Goal: Task Accomplishment & Management: Manage account settings

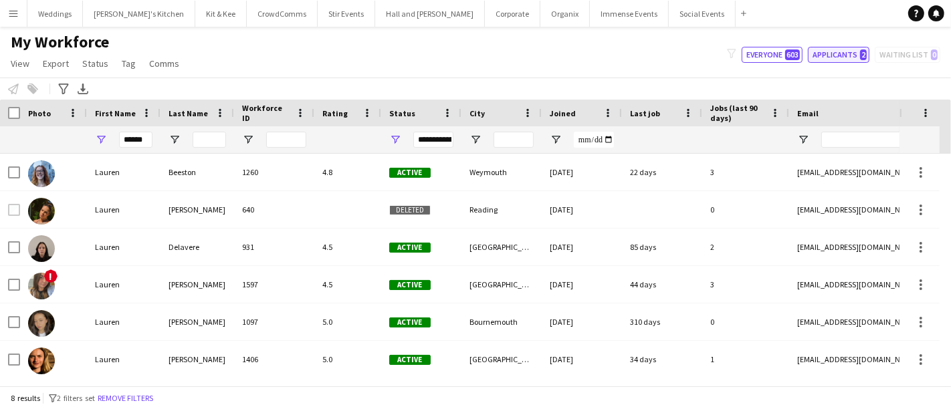
click at [850, 62] on button "Applicants 2" at bounding box center [839, 55] width 62 height 16
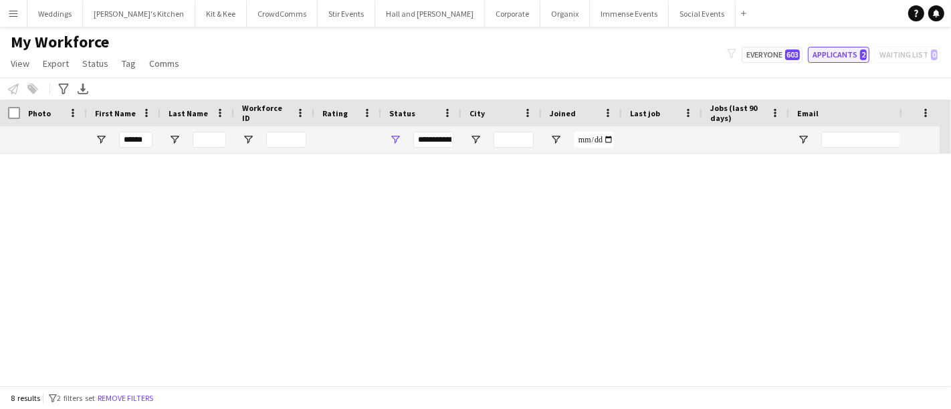
type input "**********"
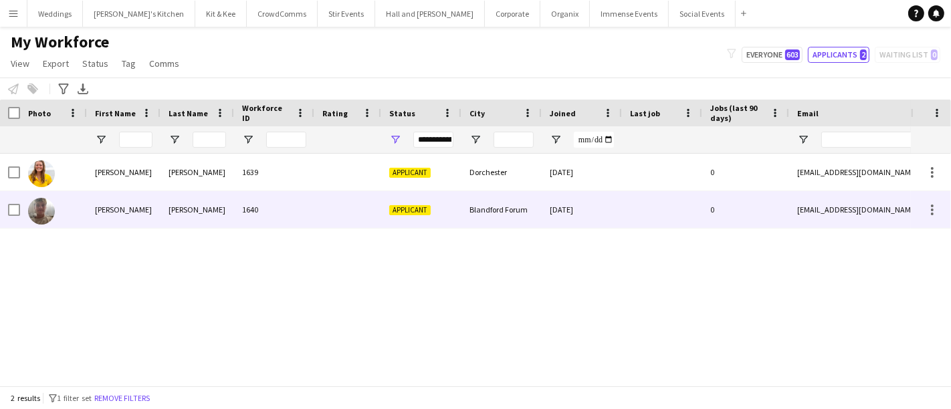
click at [271, 203] on div "1640" at bounding box center [274, 209] width 80 height 37
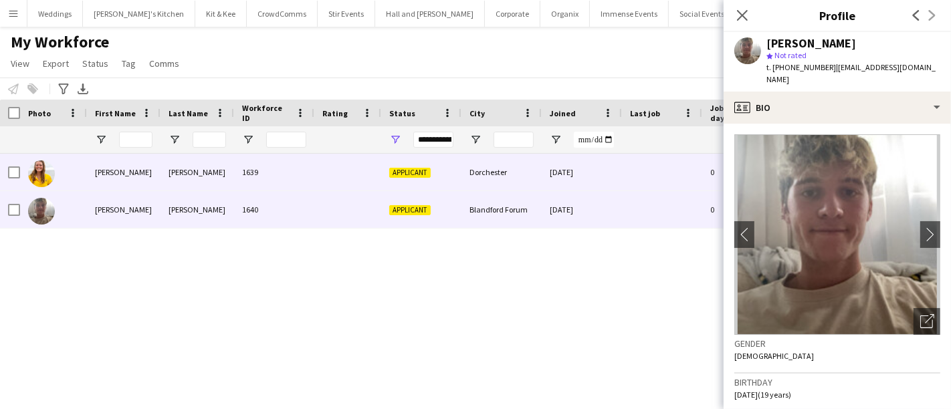
click at [283, 170] on div "1639" at bounding box center [274, 172] width 80 height 37
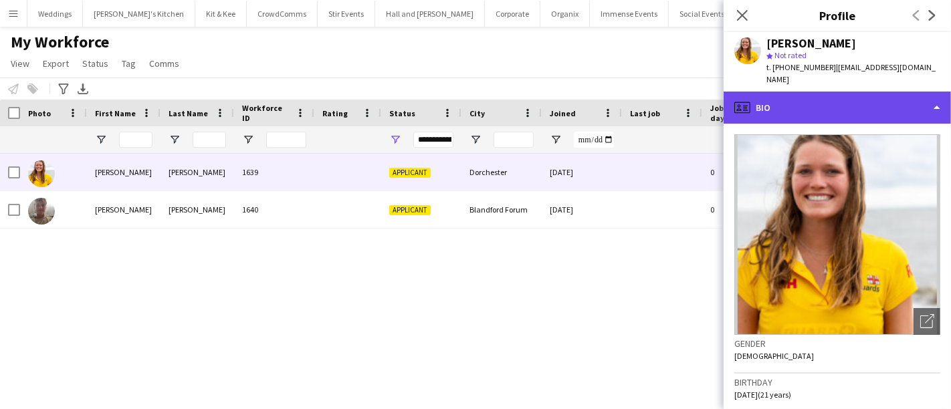
click at [816, 107] on div "profile Bio" at bounding box center [836, 108] width 227 height 32
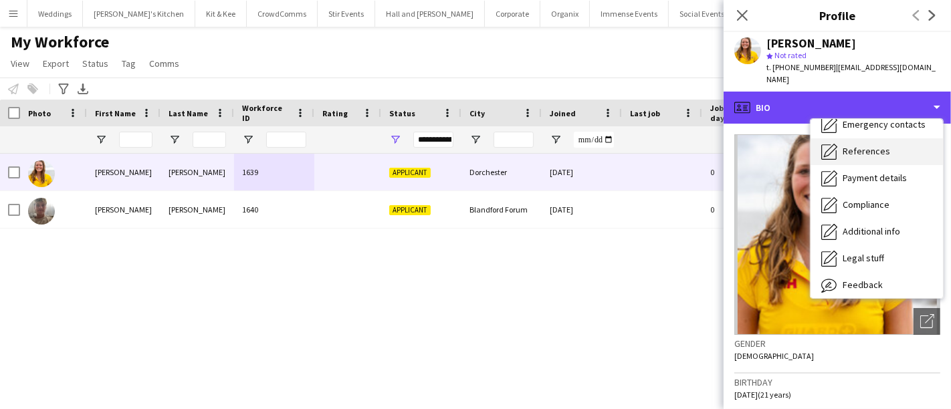
scroll to position [152, 0]
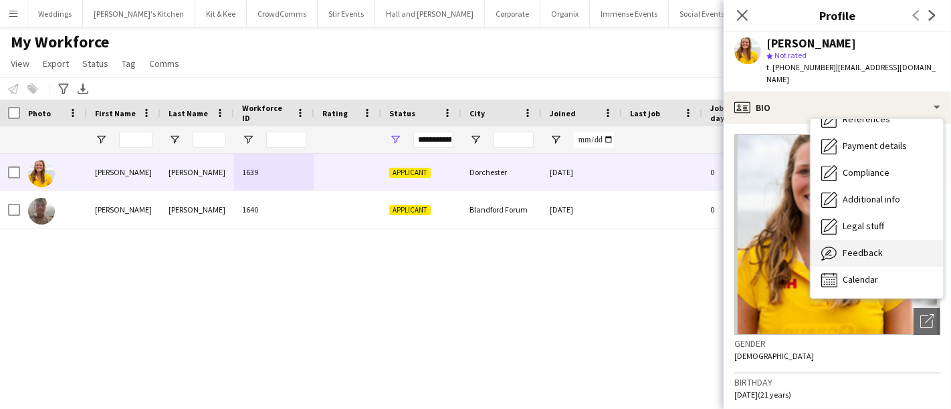
click at [864, 247] on span "Feedback" at bounding box center [862, 253] width 40 height 12
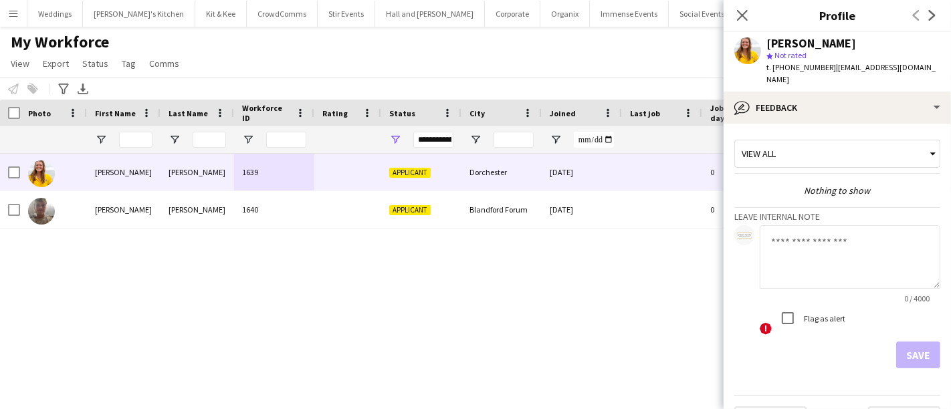
click at [815, 237] on textarea at bounding box center [849, 257] width 181 height 64
paste textarea "**********"
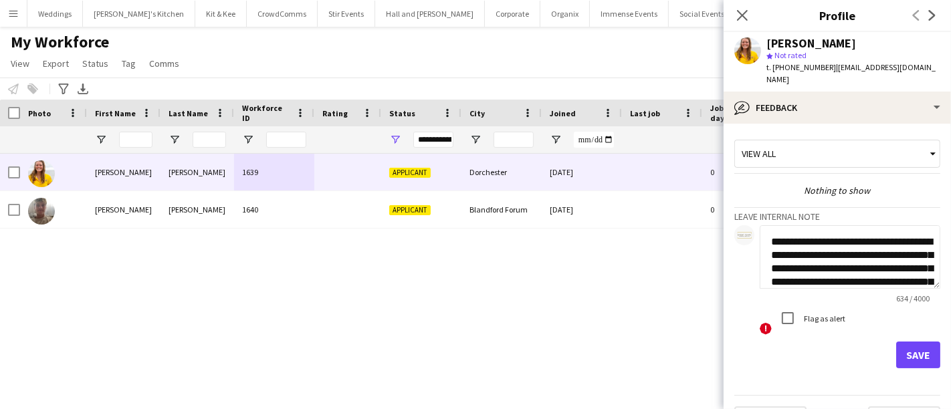
scroll to position [254, 0]
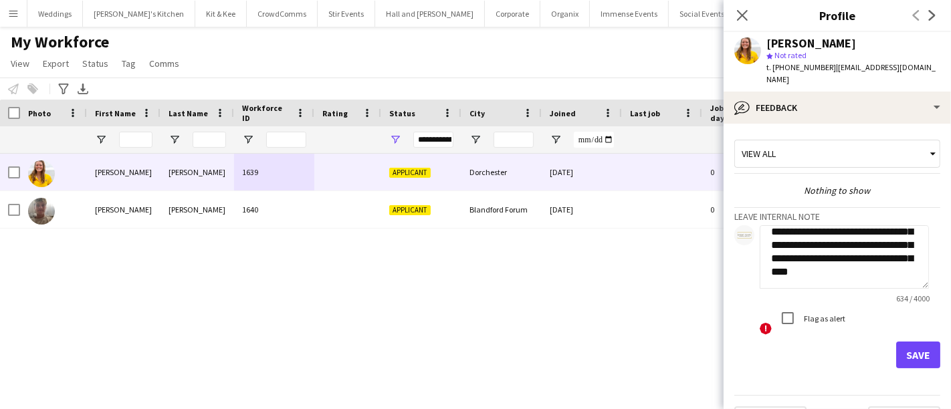
type textarea "**********"
click at [905, 350] on button "Save" at bounding box center [918, 355] width 44 height 27
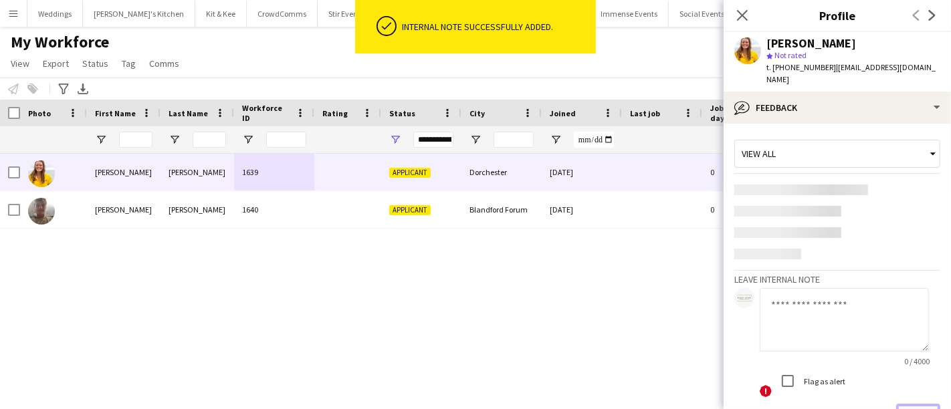
scroll to position [0, 0]
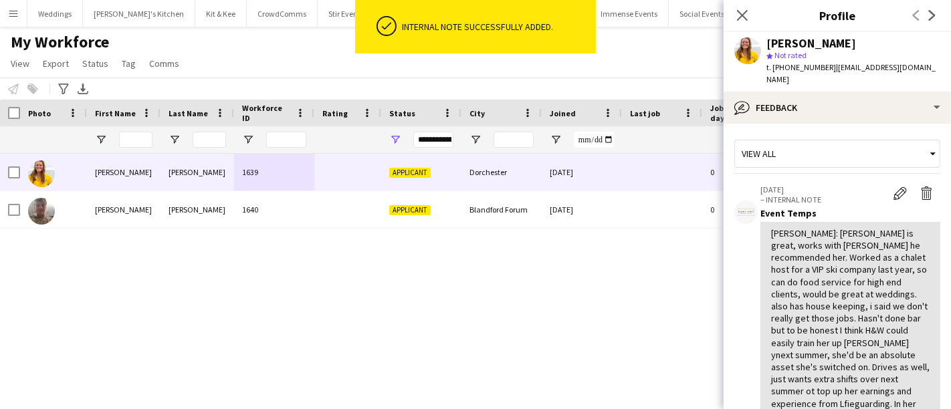
click at [618, 54] on div "My Workforce View Views Default view Language New view Update view Delete view …" at bounding box center [475, 54] width 951 height 45
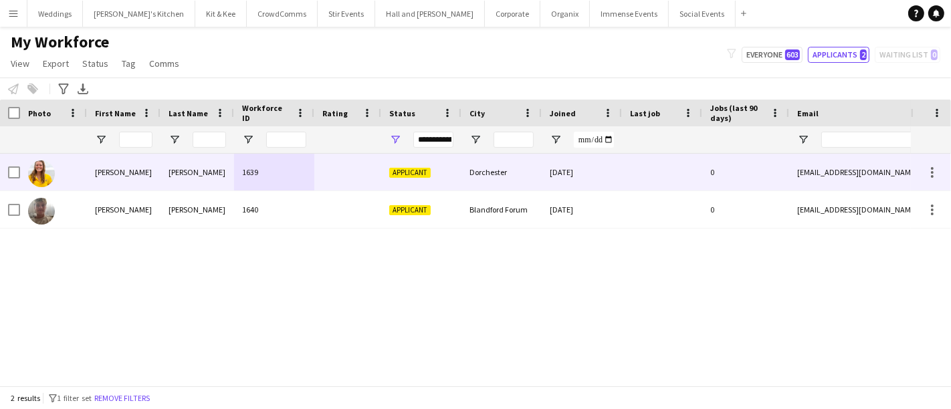
click at [707, 176] on div "0" at bounding box center [745, 172] width 87 height 37
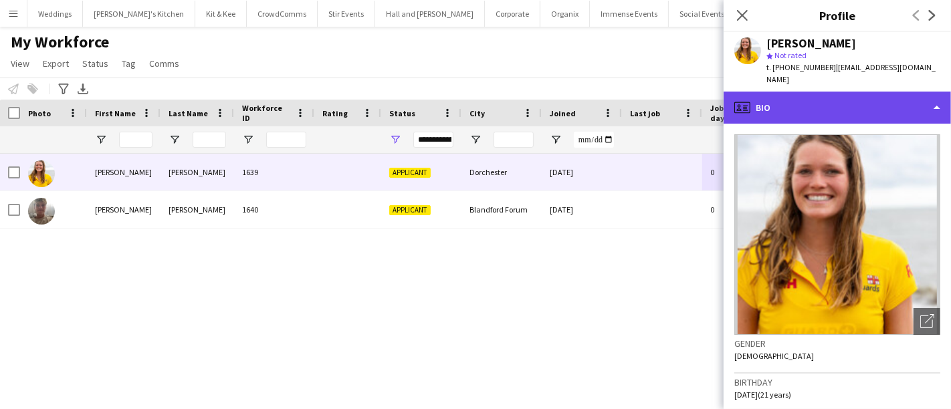
click at [872, 92] on div "profile Bio" at bounding box center [836, 108] width 227 height 32
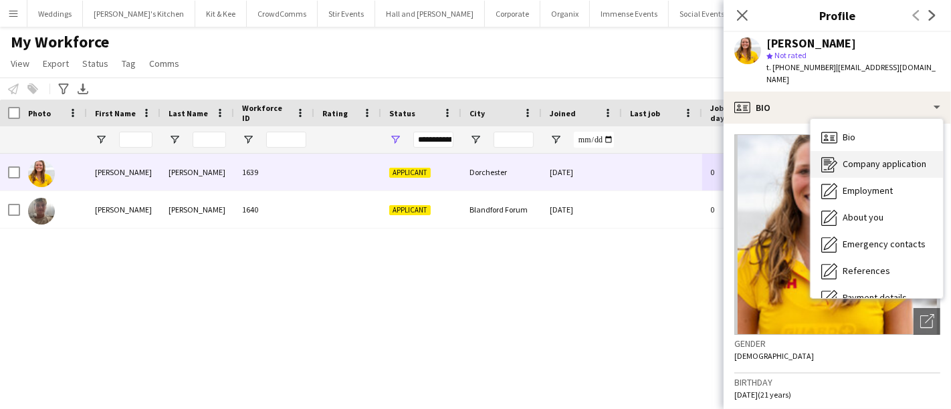
click at [878, 151] on div "Company application Company application" at bounding box center [876, 164] width 132 height 27
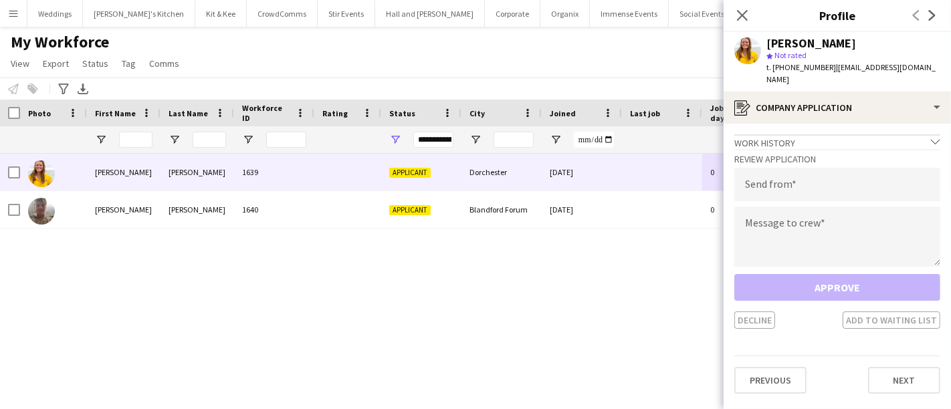
click at [774, 154] on div "Review Application Send from Message to crew Approve Decline Add to waiting list" at bounding box center [837, 239] width 206 height 180
click at [774, 171] on input "email" at bounding box center [837, 184] width 206 height 33
type input "**********"
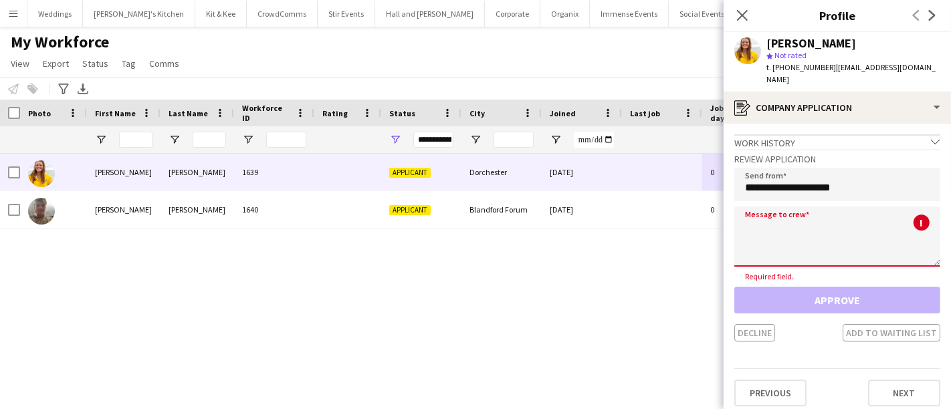
paste textarea "**********"
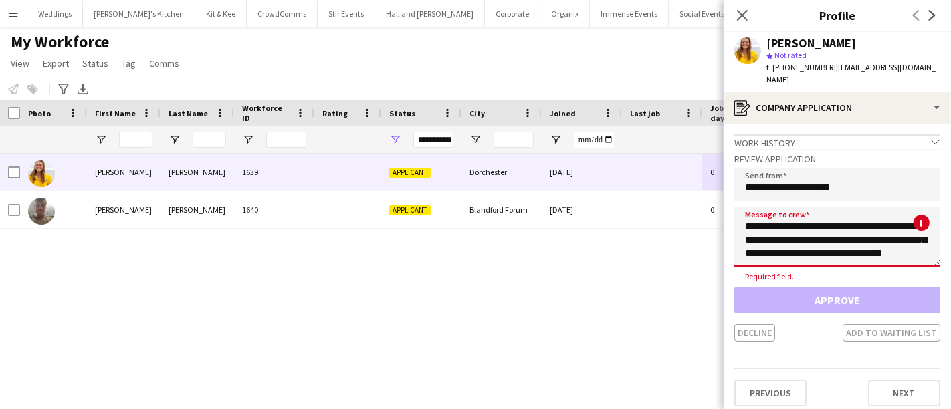
scroll to position [21, 0]
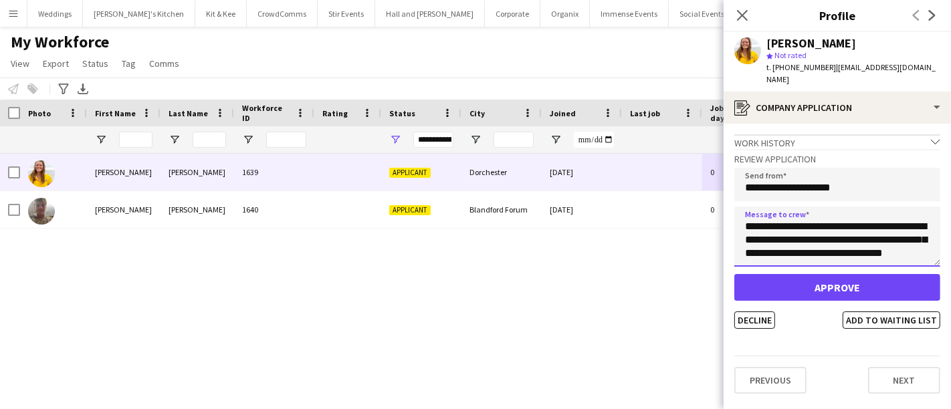
type textarea "**********"
drag, startPoint x: 927, startPoint y: 66, endPoint x: 828, endPoint y: 66, distance: 98.9
click at [828, 66] on span "| ameliafleming44@gmail.com" at bounding box center [850, 73] width 169 height 22
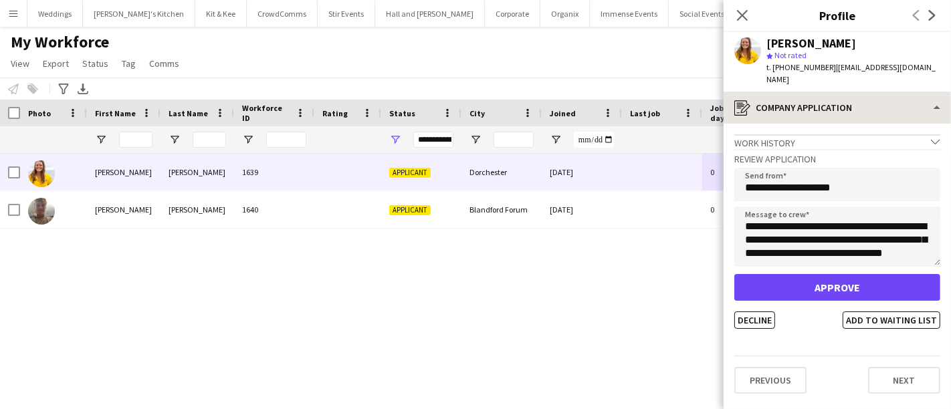
copy span "ameliafleming44@gmail.com"
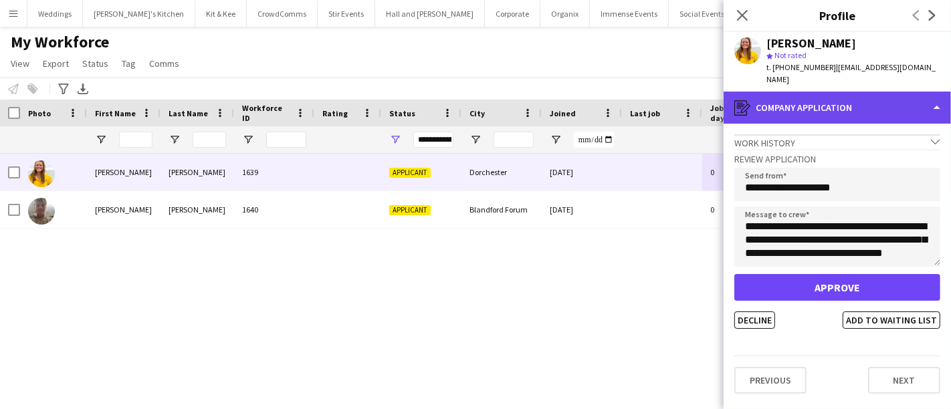
click at [937, 100] on div "register Company application" at bounding box center [836, 108] width 227 height 32
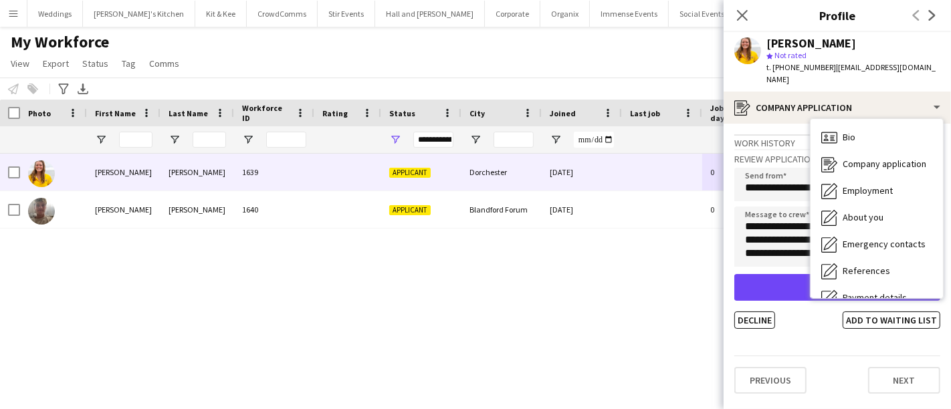
click at [864, 53] on div "star Not rated" at bounding box center [853, 55] width 174 height 12
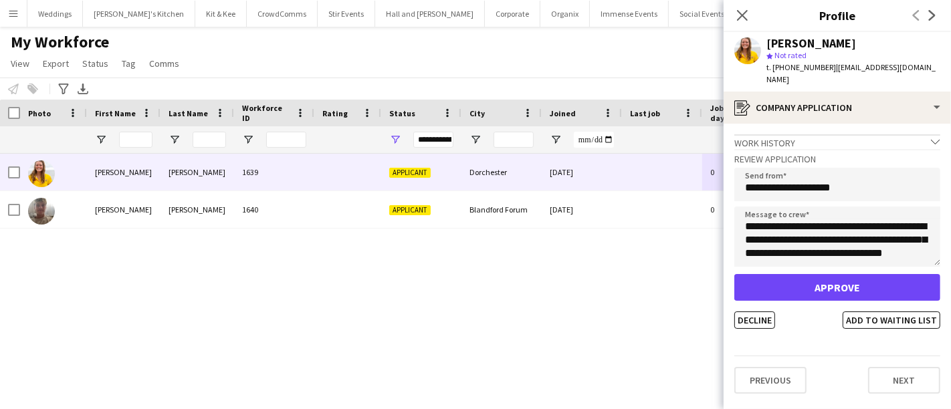
drag, startPoint x: 927, startPoint y: 56, endPoint x: 891, endPoint y: 70, distance: 38.5
click at [891, 70] on div "Amelia Fleming star Not rated t. +447508642234 | ameliafleming44@gmail.com" at bounding box center [853, 61] width 174 height 49
drag, startPoint x: 943, startPoint y: 76, endPoint x: 829, endPoint y: 70, distance: 114.5
click at [829, 70] on app-profile-header "Amelia Fleming star Not rated t. +447508642234 | ameliafleming44@gmail.com" at bounding box center [836, 62] width 227 height 60
copy span "ameliafleming44@gmail.com"
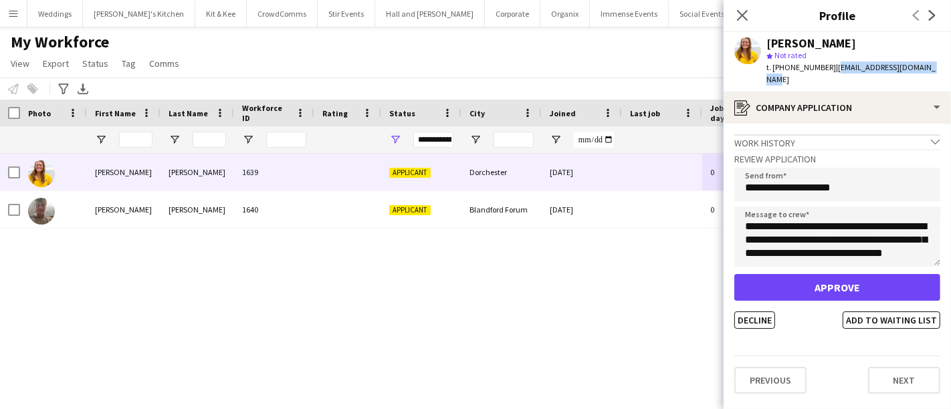
click at [895, 70] on span "| ameliafleming44@gmail.com" at bounding box center [850, 73] width 169 height 22
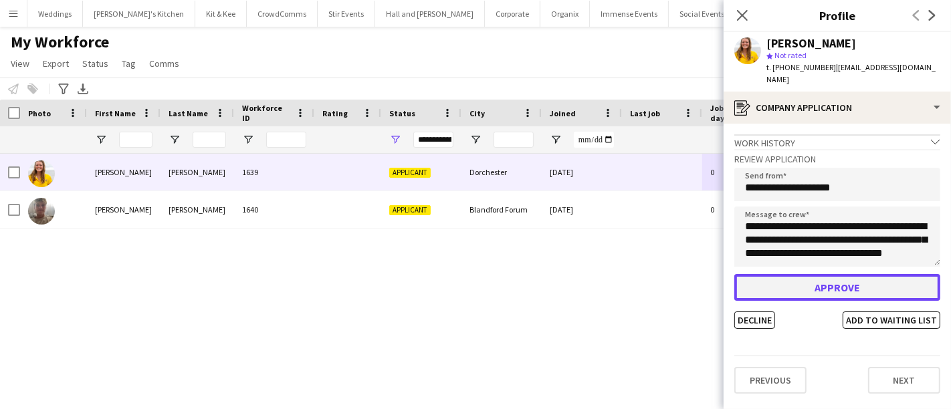
click at [784, 281] on button "Approve" at bounding box center [837, 287] width 206 height 27
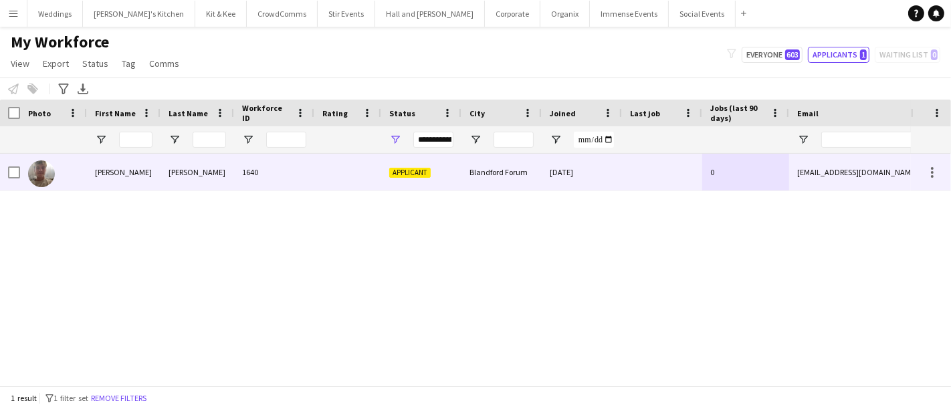
click at [152, 170] on div "[PERSON_NAME]" at bounding box center [124, 172] width 74 height 37
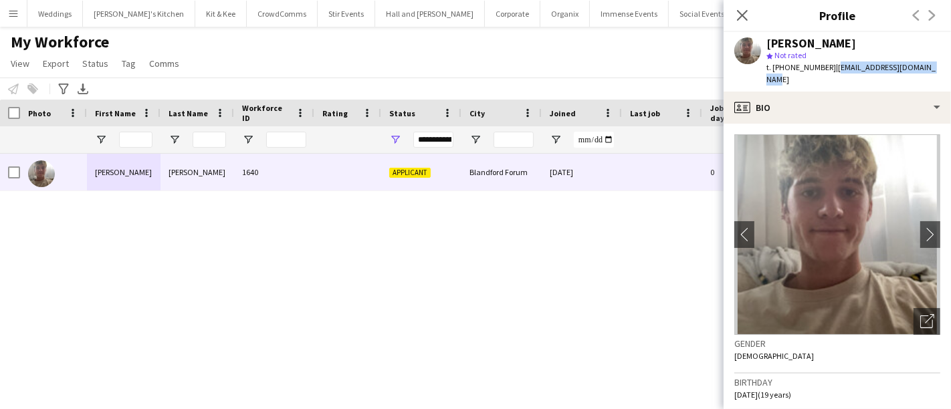
drag, startPoint x: 932, startPoint y: 70, endPoint x: 830, endPoint y: 70, distance: 101.6
click at [830, 70] on div "Henry Ellis star Not rated t. +447946262955 | henryhp_pearce@icloud.com" at bounding box center [836, 62] width 227 height 60
copy span "henryhp_pearce@icloud.com"
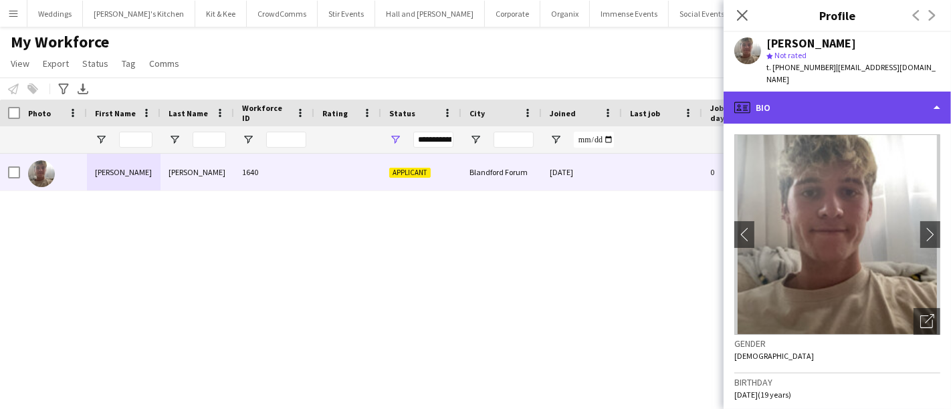
click at [793, 94] on div "profile Bio" at bounding box center [836, 108] width 227 height 32
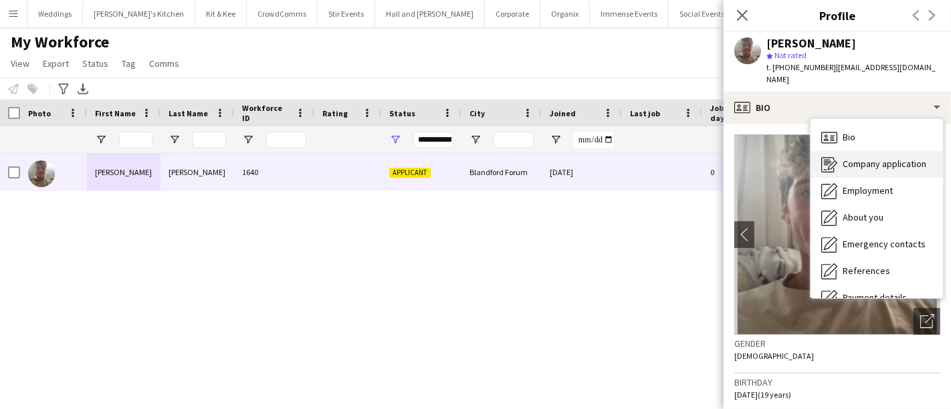
click at [852, 158] on span "Company application" at bounding box center [884, 164] width 84 height 12
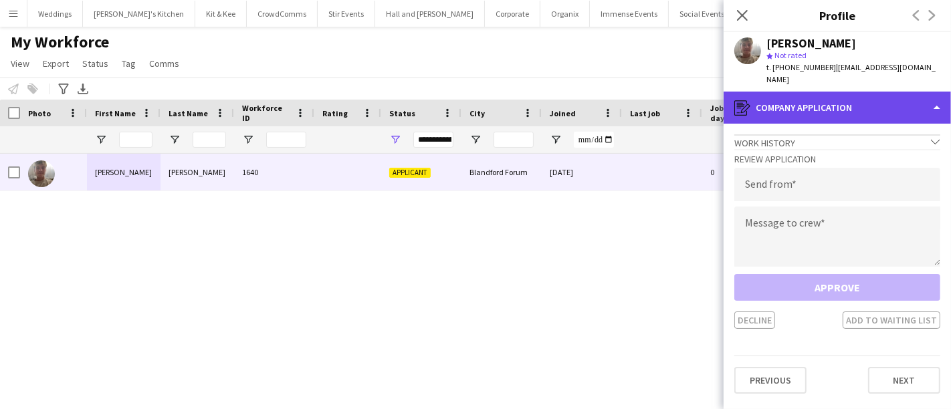
click at [820, 92] on div "register Company application" at bounding box center [836, 108] width 227 height 32
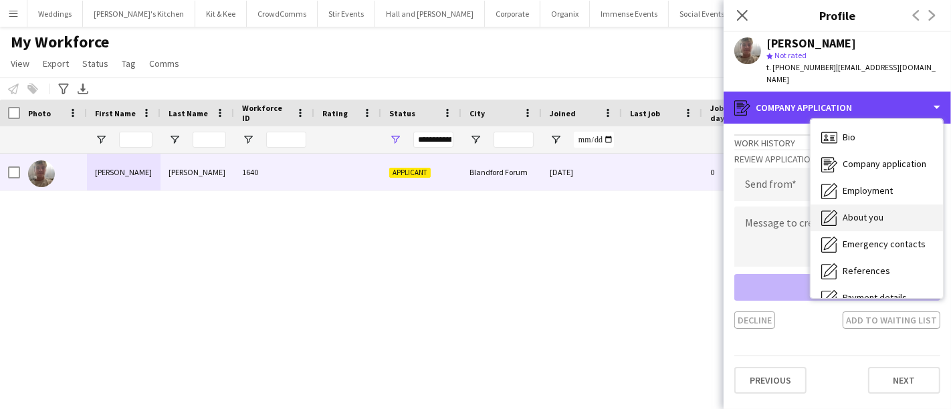
scroll to position [152, 0]
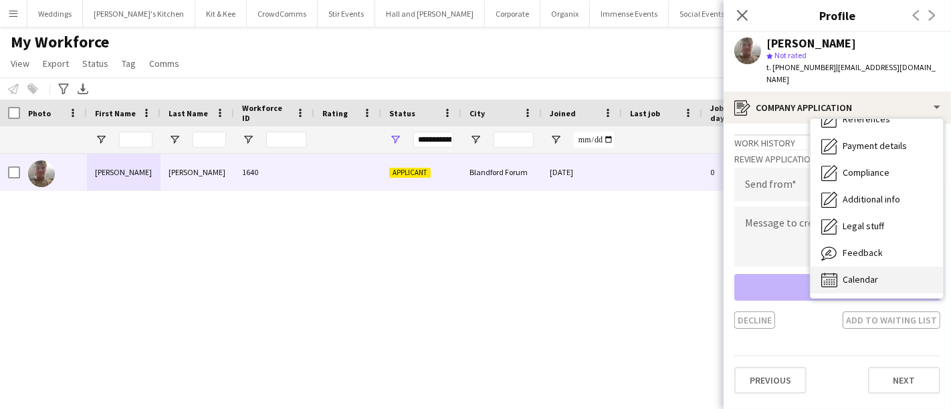
click at [871, 273] on span "Calendar" at bounding box center [859, 279] width 35 height 12
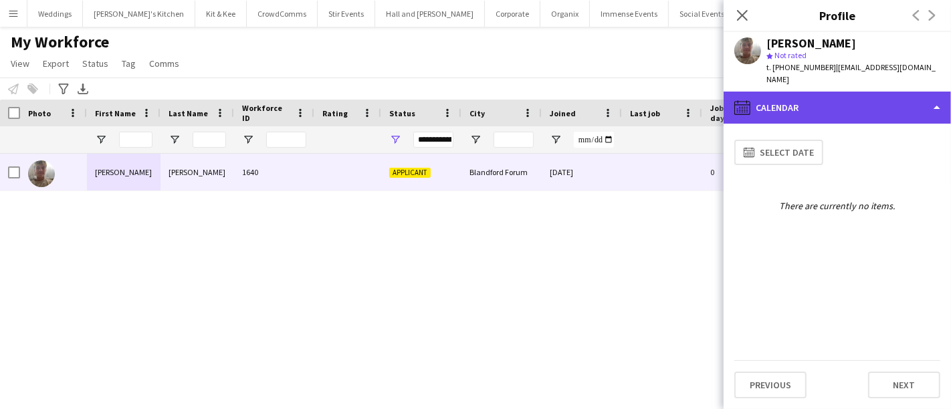
click at [854, 104] on div "calendar-full Calendar" at bounding box center [836, 108] width 227 height 32
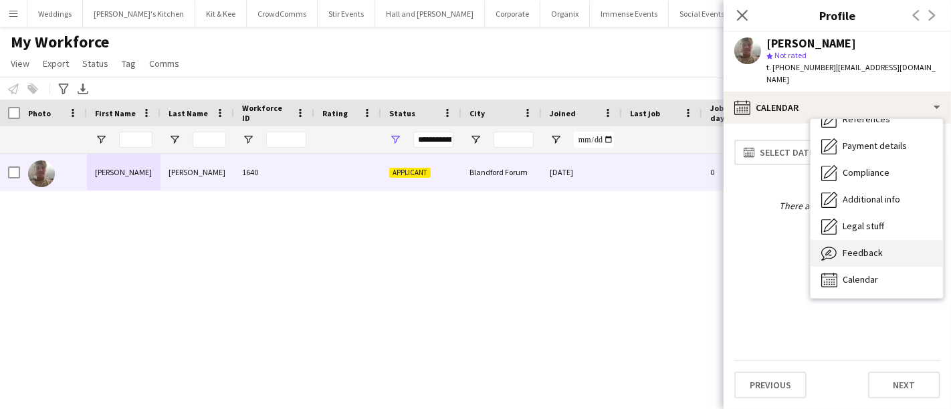
click at [880, 242] on div "Feedback Feedback" at bounding box center [876, 253] width 132 height 27
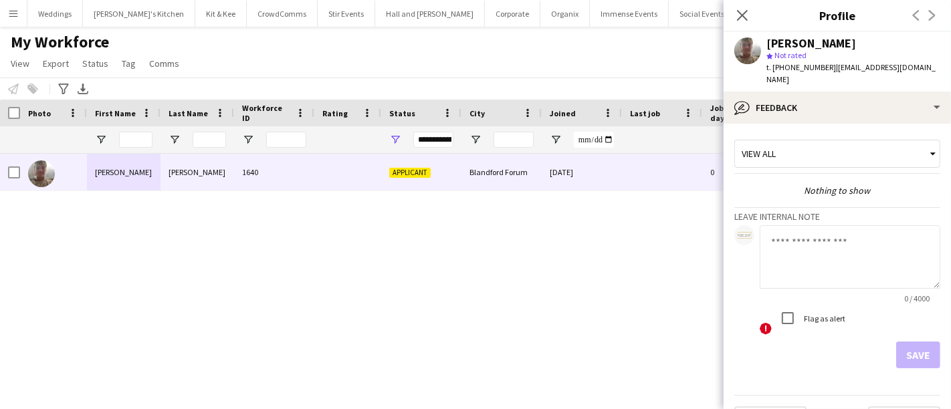
click at [831, 230] on textarea at bounding box center [849, 257] width 181 height 64
type textarea "*"
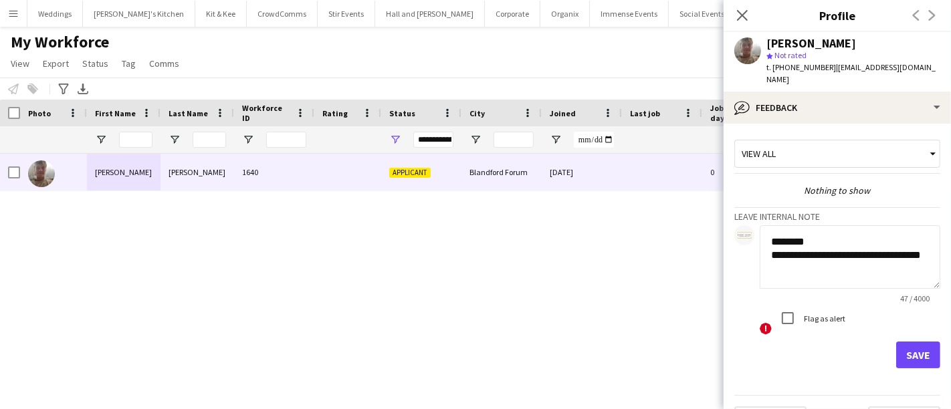
click at [820, 261] on textarea "**********" at bounding box center [849, 257] width 181 height 64
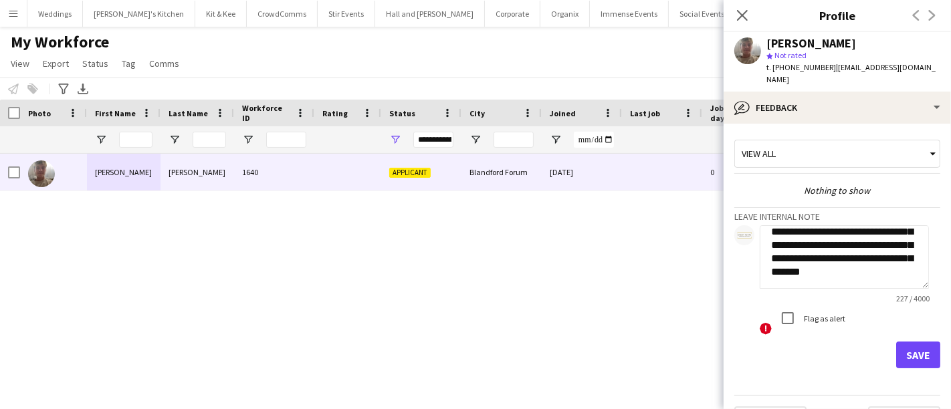
scroll to position [80, 0]
type textarea "**********"
click at [901, 346] on button "Save" at bounding box center [918, 355] width 44 height 27
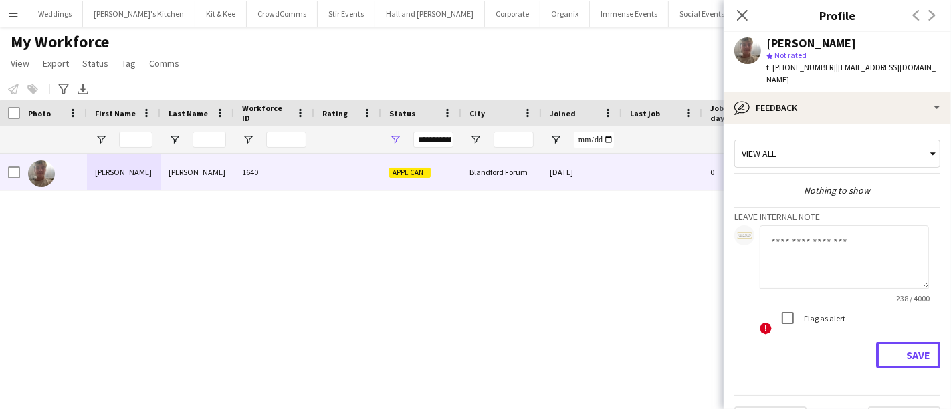
scroll to position [0, 0]
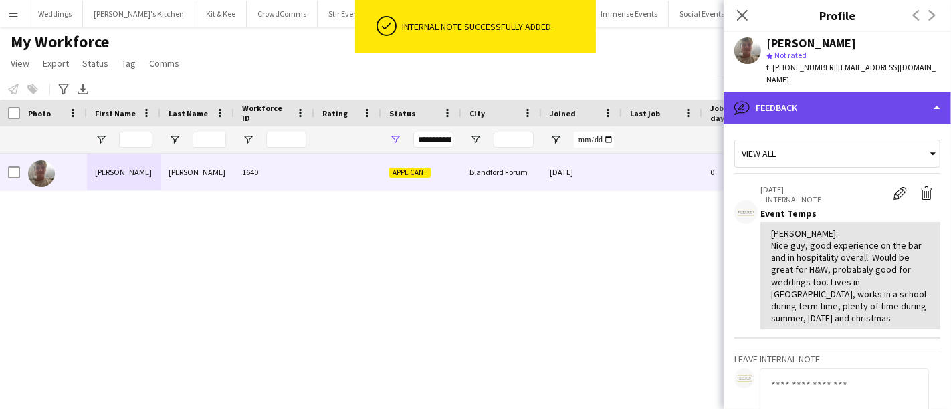
click at [812, 101] on div "bubble-pencil Feedback" at bounding box center [836, 108] width 227 height 32
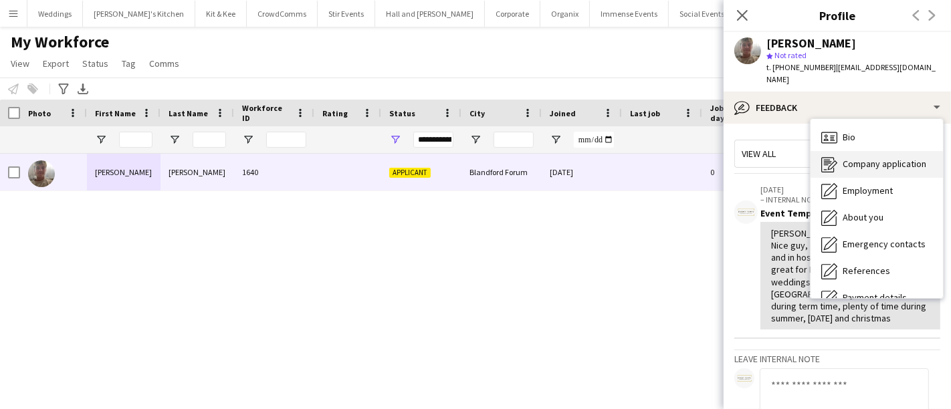
click at [838, 151] on div "Company application Company application" at bounding box center [876, 164] width 132 height 27
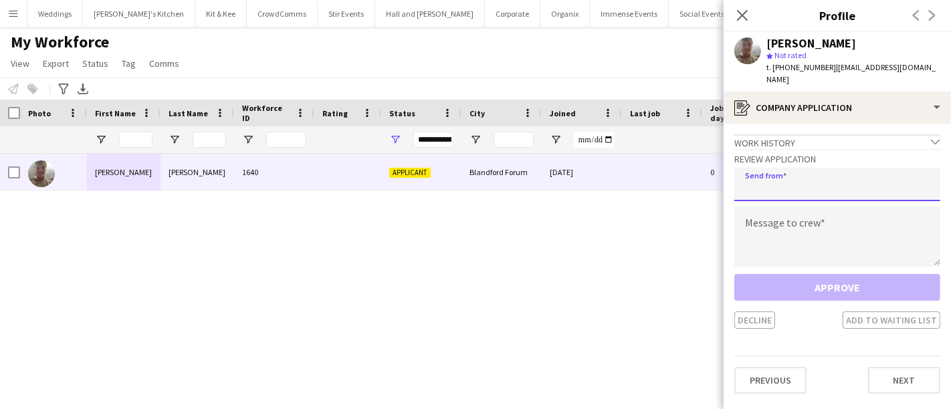
click at [772, 168] on input "email" at bounding box center [837, 184] width 206 height 33
click at [813, 172] on input "**********" at bounding box center [837, 184] width 206 height 33
type input "**********"
click at [865, 191] on div "**********" at bounding box center [837, 239] width 206 height 180
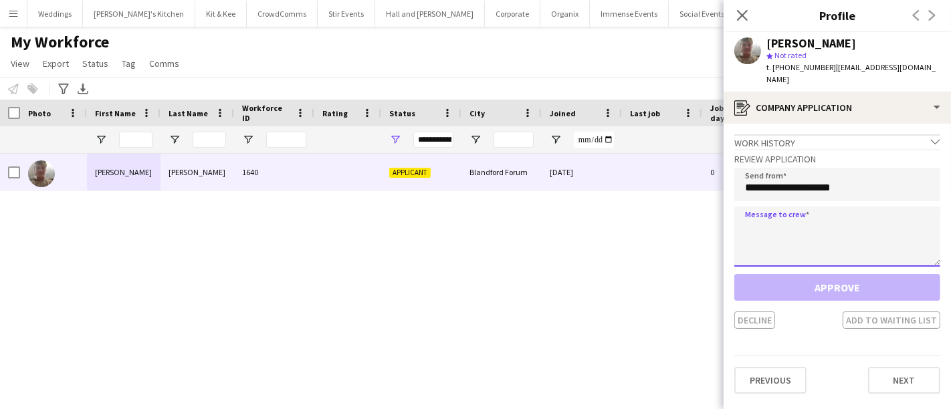
click at [865, 207] on textarea at bounding box center [837, 237] width 206 height 60
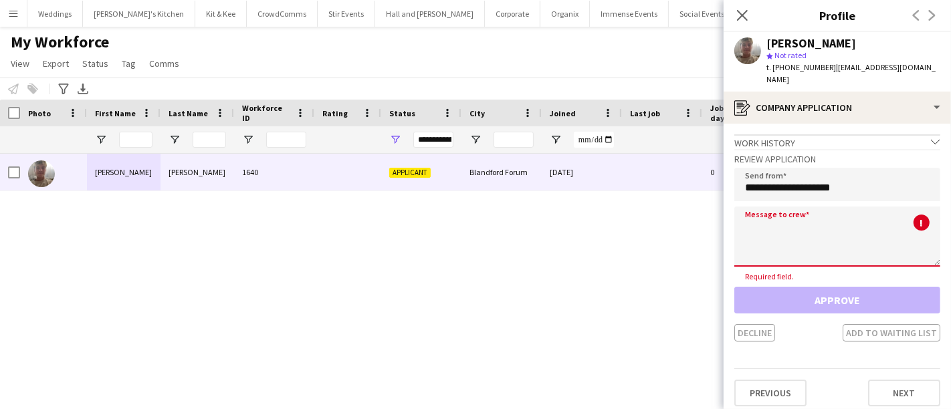
click at [794, 221] on textarea at bounding box center [837, 237] width 206 height 60
paste textarea "**********"
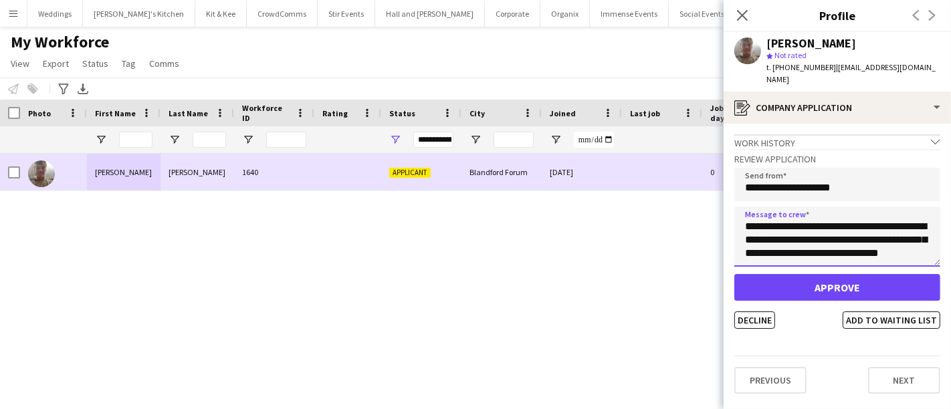
drag, startPoint x: 832, startPoint y: 243, endPoint x: 714, endPoint y: 186, distance: 131.6
click at [714, 186] on body "Menu Boards Boards Boards All jobs Status Workforce Workforce My Workforce Recr…" at bounding box center [475, 204] width 951 height 409
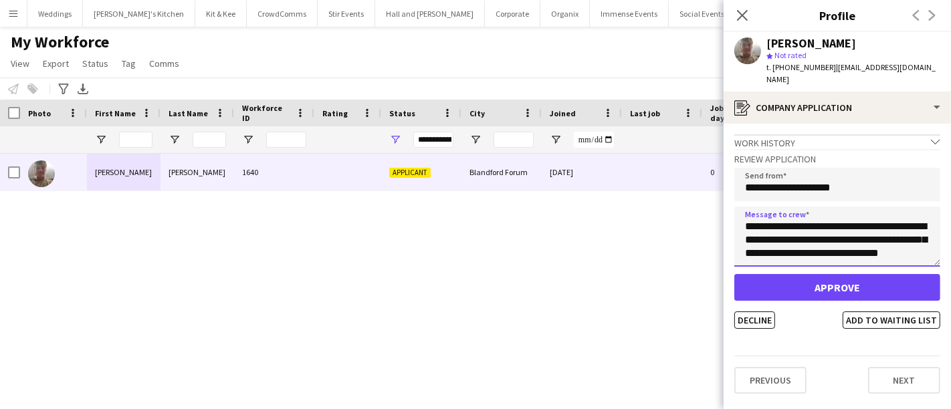
type textarea "**********"
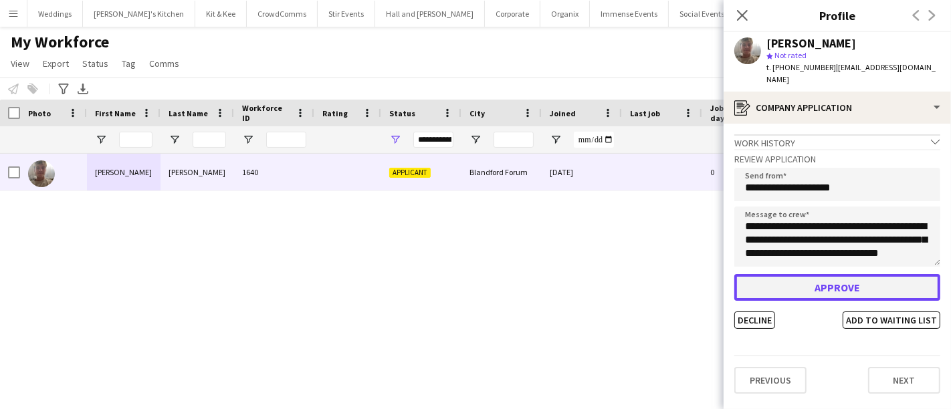
click at [821, 282] on button "Approve" at bounding box center [837, 287] width 206 height 27
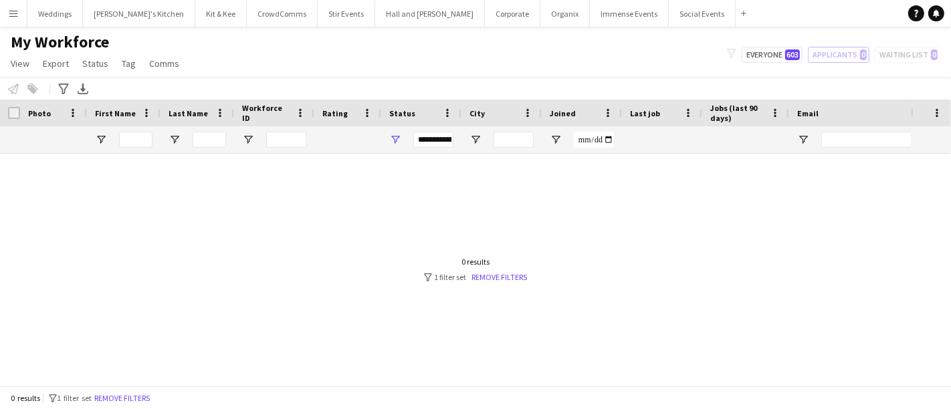
click at [790, 66] on div "My Workforce View Views Default view Language New view Update view Delete view …" at bounding box center [475, 54] width 951 height 45
click at [790, 57] on span "603" at bounding box center [792, 54] width 15 height 11
type input "**********"
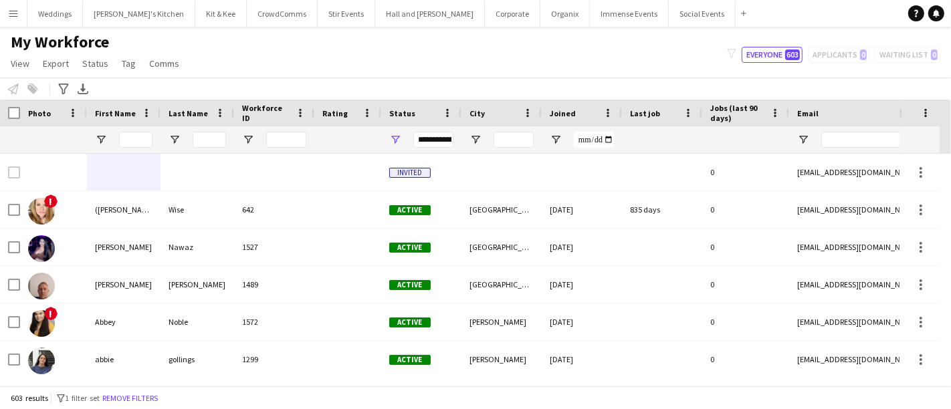
click at [578, 114] on div "Joined" at bounding box center [574, 113] width 48 height 20
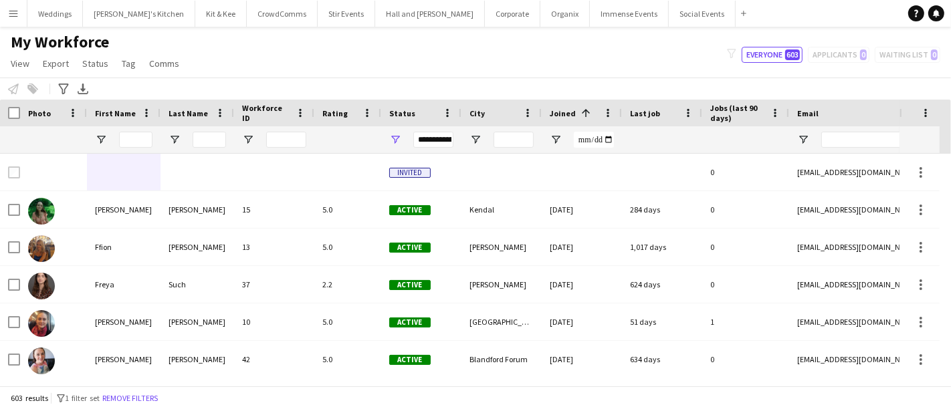
click at [580, 114] on span at bounding box center [586, 113] width 12 height 12
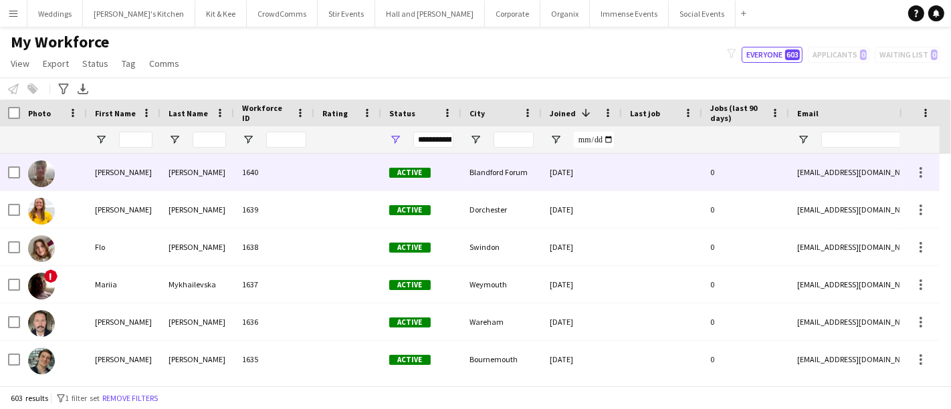
click at [219, 177] on div "[PERSON_NAME]" at bounding box center [197, 172] width 74 height 37
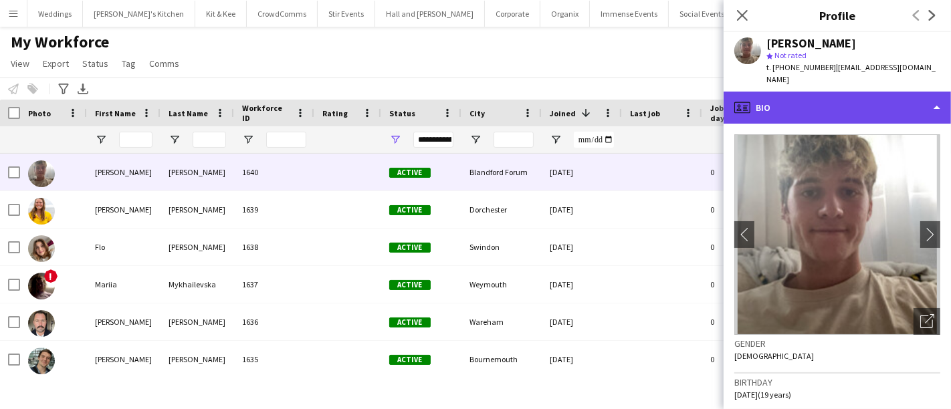
click at [840, 108] on div "profile Bio" at bounding box center [836, 108] width 227 height 32
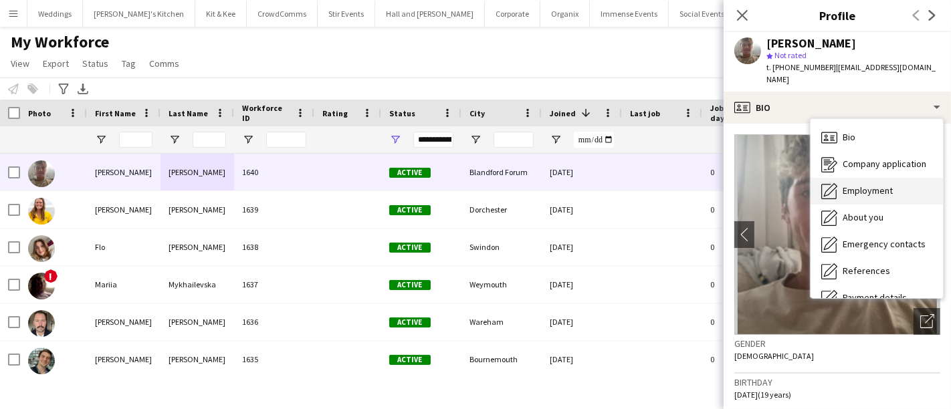
click at [866, 185] on span "Employment" at bounding box center [867, 191] width 50 height 12
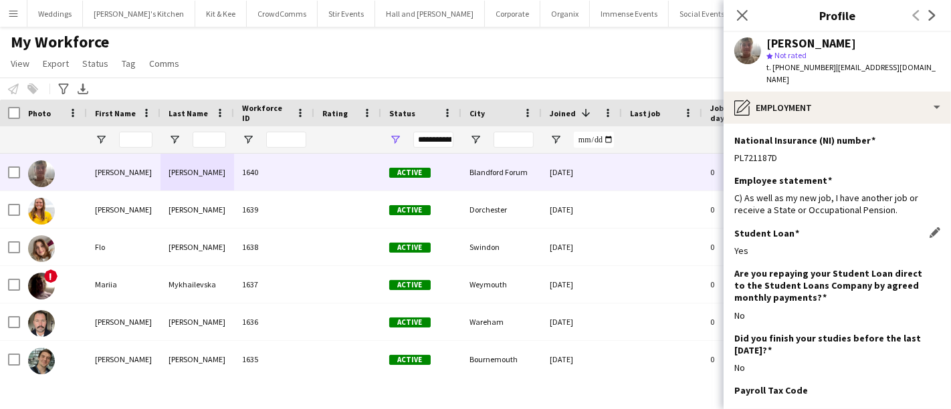
scroll to position [199, 0]
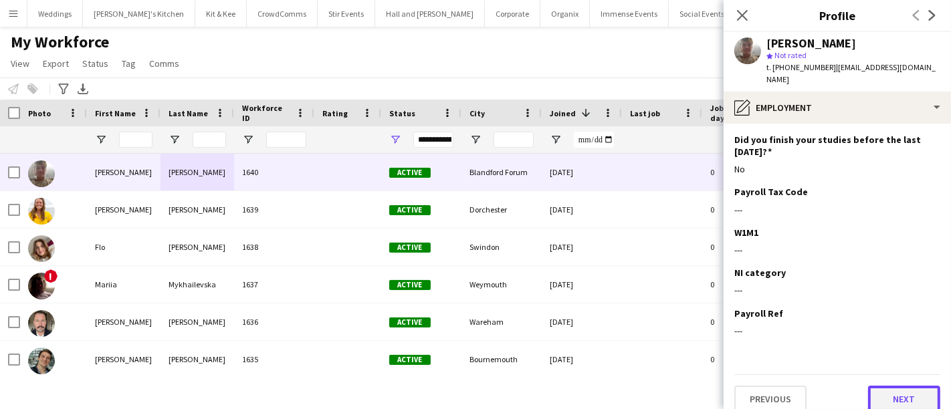
click at [886, 386] on button "Next" at bounding box center [904, 399] width 72 height 27
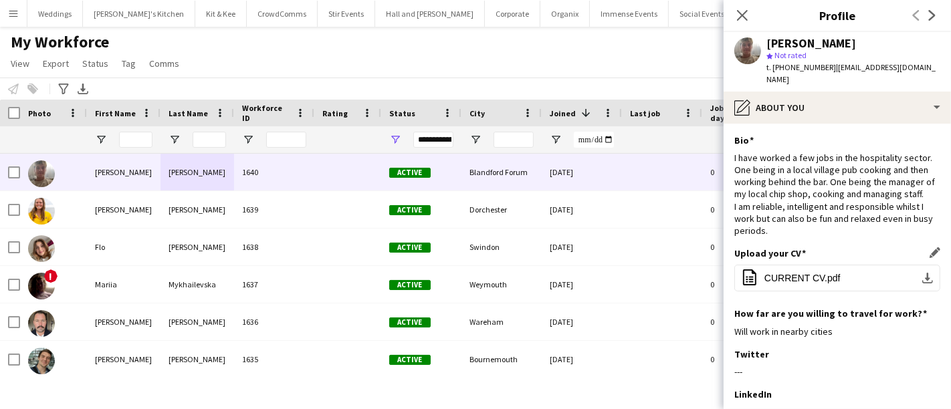
scroll to position [215, 0]
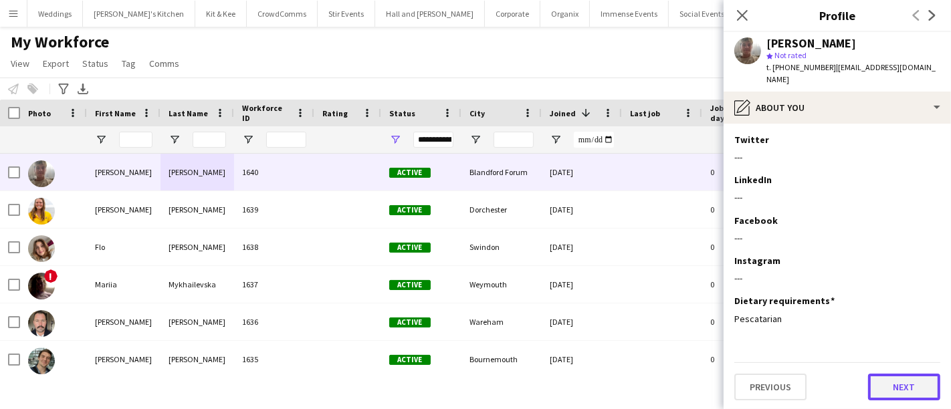
click at [890, 396] on button "Next" at bounding box center [904, 387] width 72 height 27
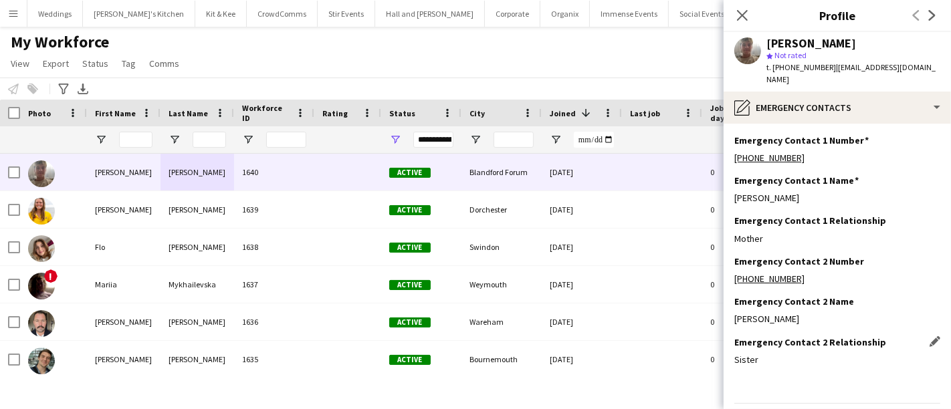
scroll to position [29, 0]
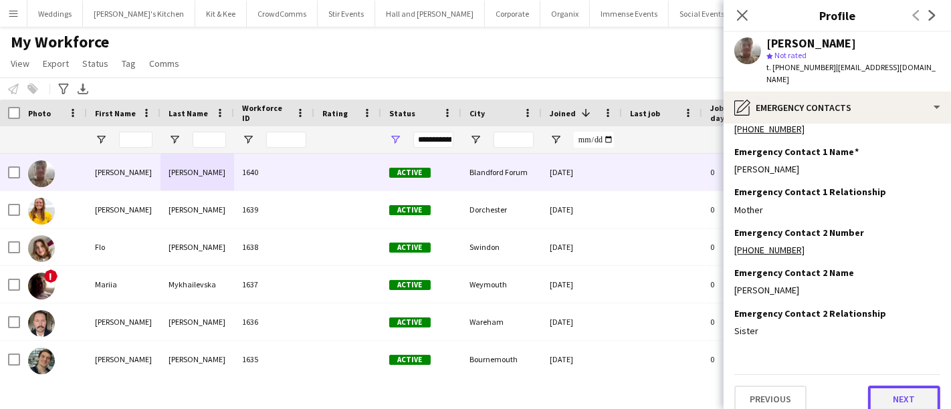
click at [873, 398] on button "Next" at bounding box center [904, 399] width 72 height 27
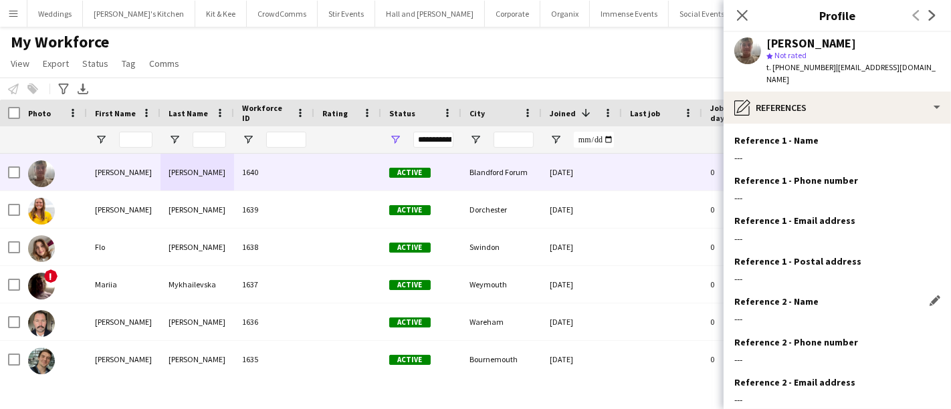
scroll to position [110, 0]
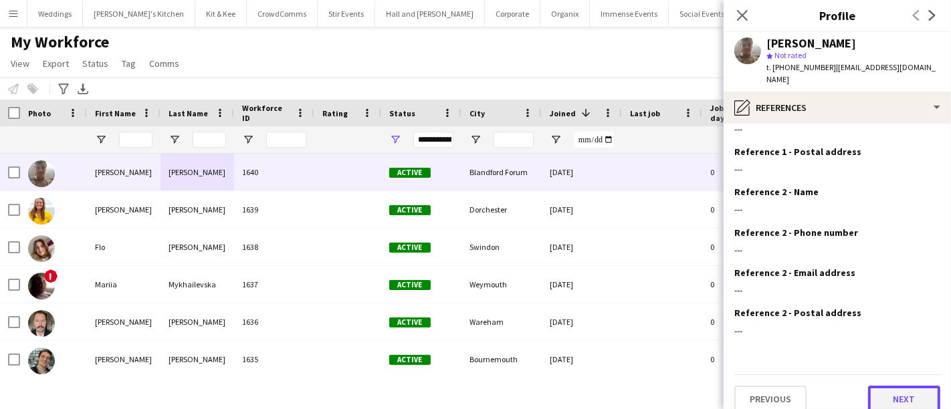
click at [871, 388] on button "Next" at bounding box center [904, 399] width 72 height 27
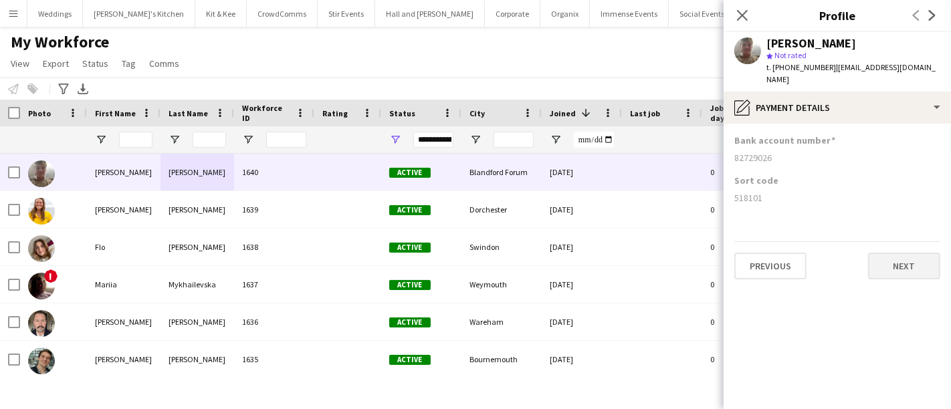
scroll to position [0, 0]
click at [907, 264] on button "Next" at bounding box center [904, 266] width 72 height 27
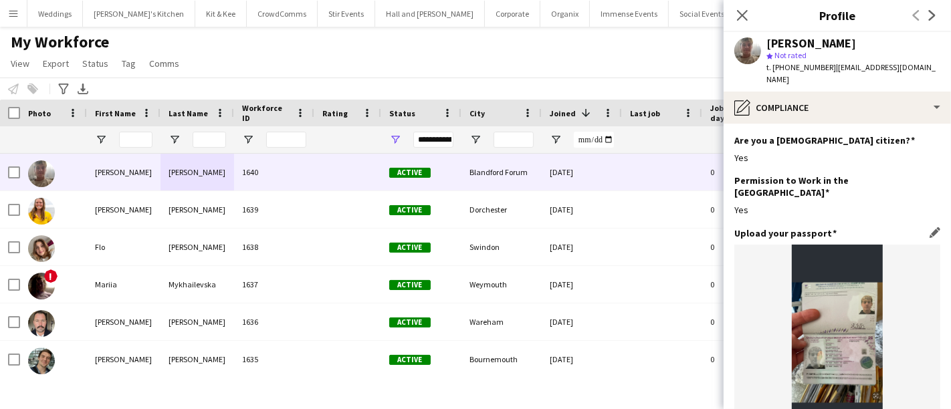
click at [837, 272] on img at bounding box center [837, 343] width 206 height 196
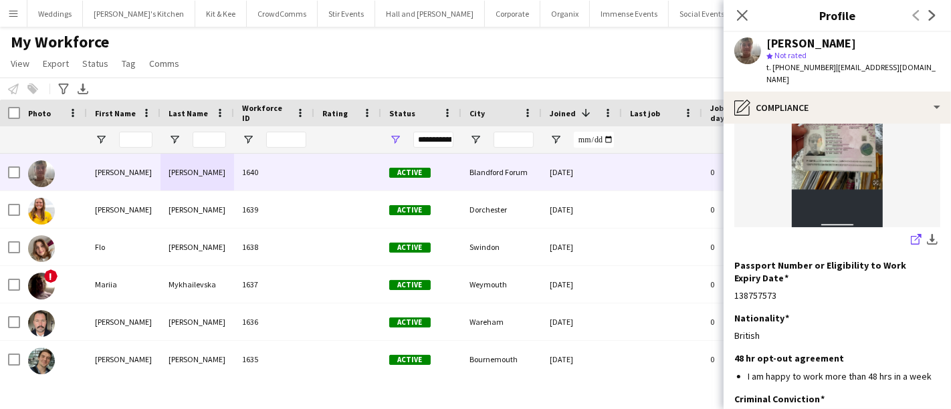
click at [911, 236] on icon at bounding box center [915, 240] width 9 height 9
click at [744, 20] on icon "Close pop-in" at bounding box center [741, 15] width 13 height 13
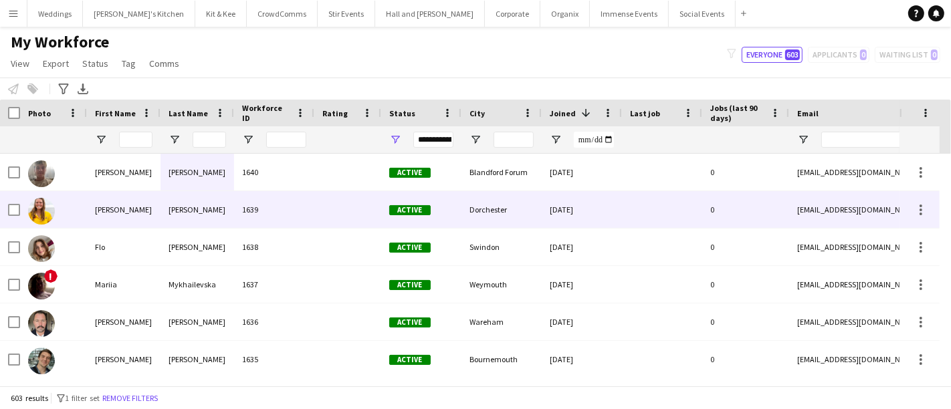
click at [247, 222] on div "1639" at bounding box center [274, 209] width 80 height 37
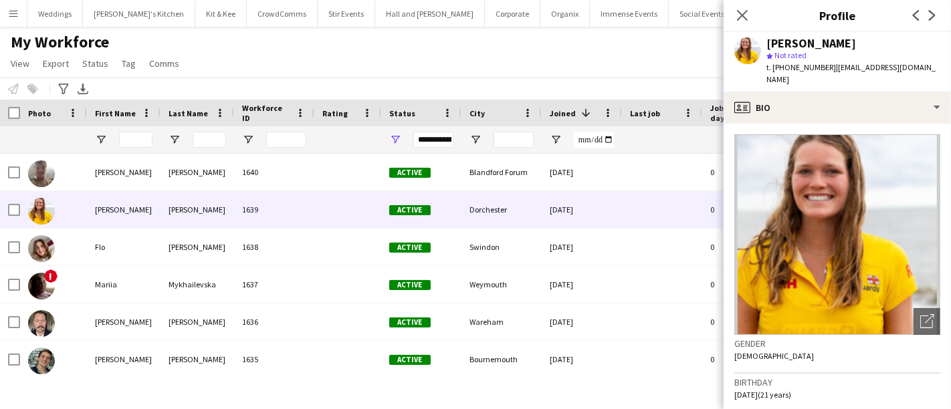
click at [872, 77] on div "Amelia Fleming star Not rated t. +447508642234 | ameliafleming44@gmail.com" at bounding box center [836, 62] width 227 height 60
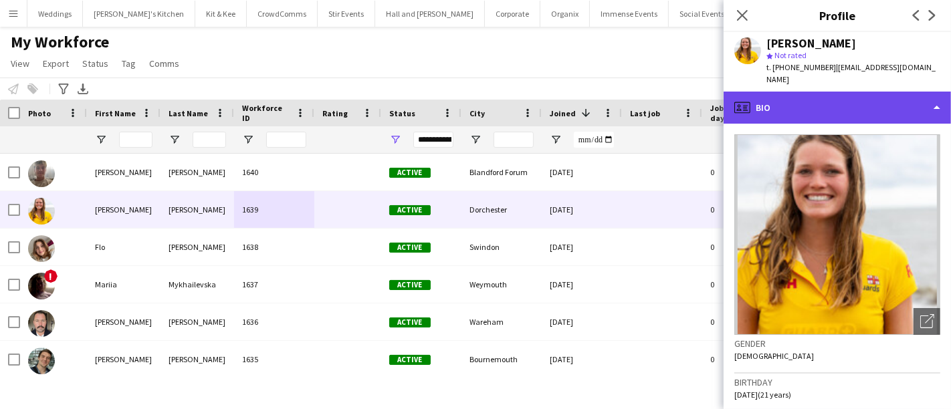
click at [871, 94] on div "profile Bio" at bounding box center [836, 108] width 227 height 32
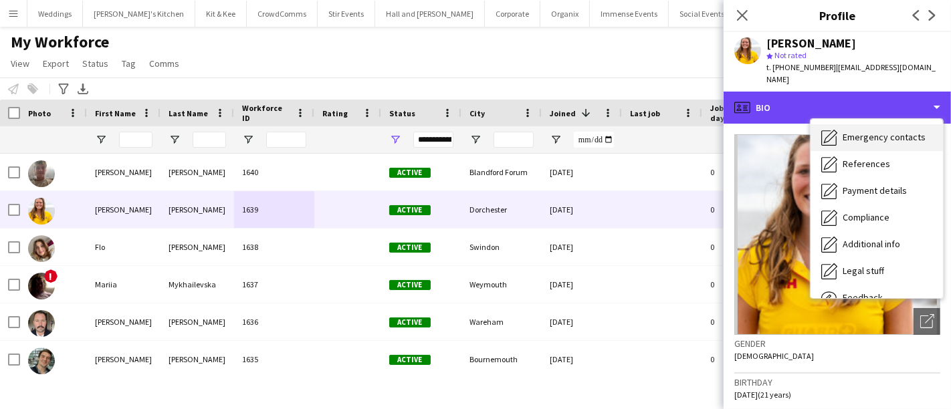
scroll to position [152, 0]
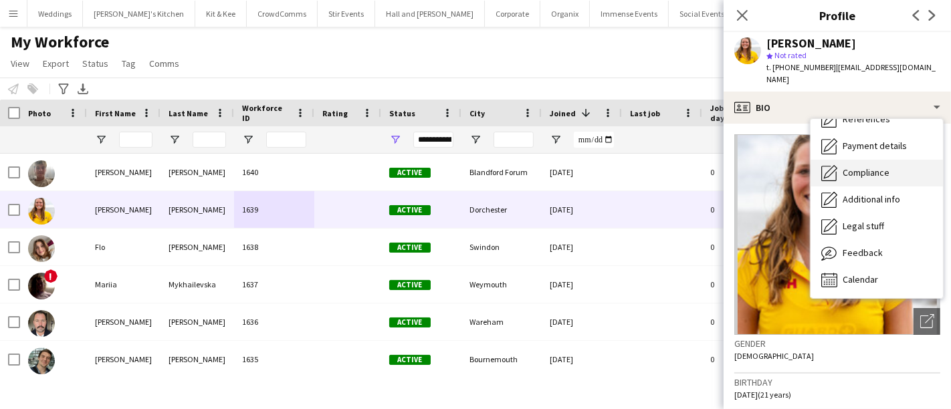
click at [880, 166] on span "Compliance" at bounding box center [865, 172] width 47 height 12
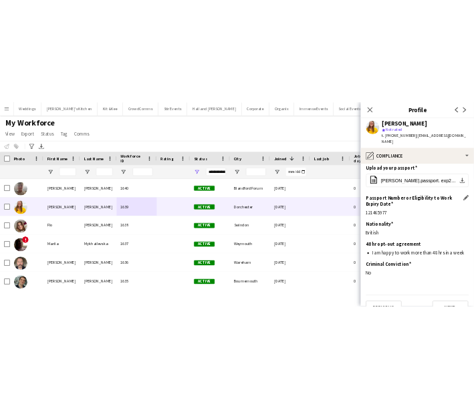
scroll to position [0, 0]
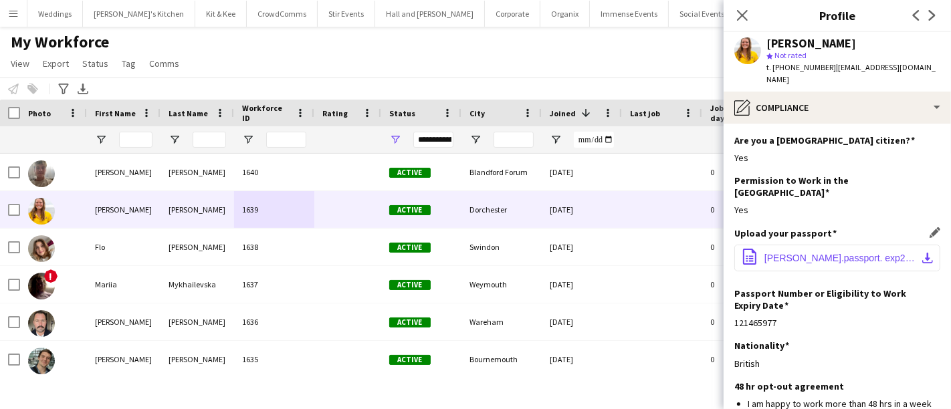
click at [847, 253] on span "Amelia-Fleming.passport. exp20.07.2030 (1).pdf" at bounding box center [839, 258] width 151 height 11
click at [922, 253] on app-icon "download-bottom" at bounding box center [927, 258] width 11 height 11
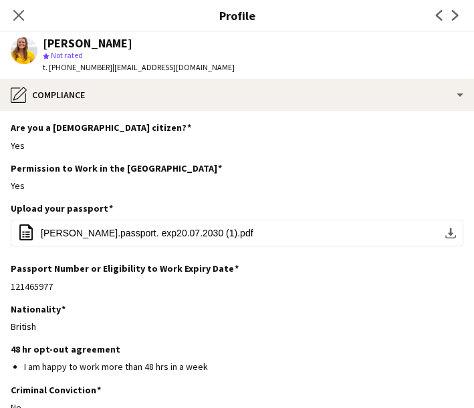
click at [28, 15] on div "Close pop-in" at bounding box center [18, 15] width 37 height 31
click at [17, 15] on icon at bounding box center [18, 15] width 13 height 13
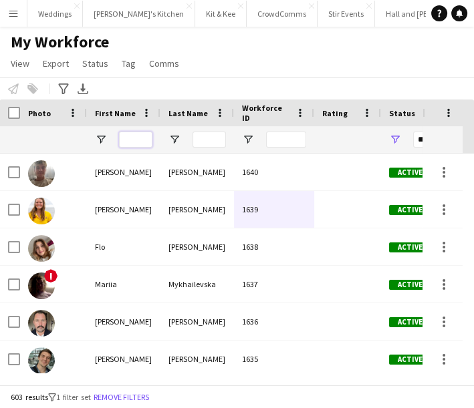
click at [141, 136] on input "First Name Filter Input" at bounding box center [135, 140] width 33 height 16
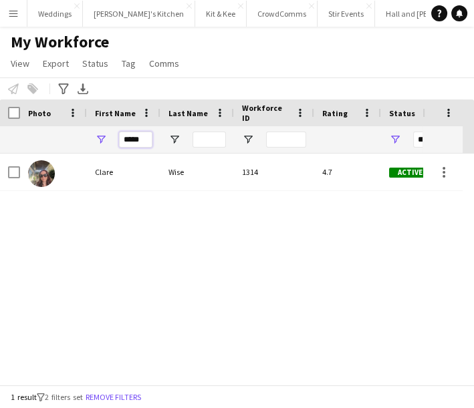
type input "*****"
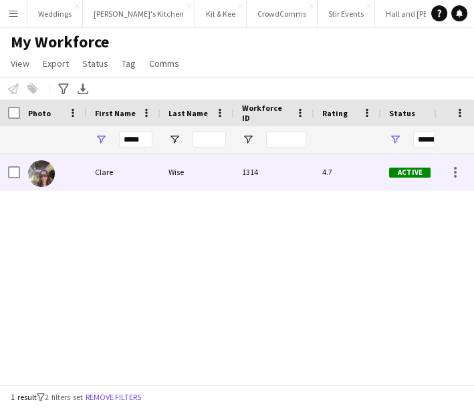
click at [176, 170] on div "Wise" at bounding box center [197, 172] width 74 height 37
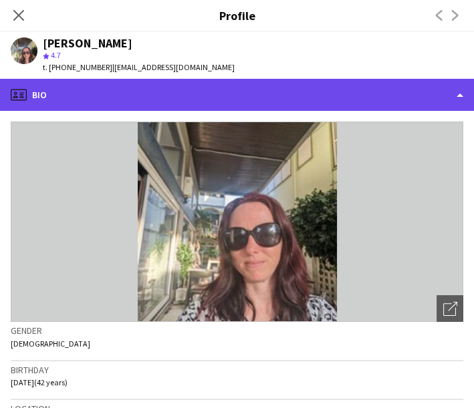
click at [193, 107] on div "profile Bio" at bounding box center [237, 95] width 474 height 32
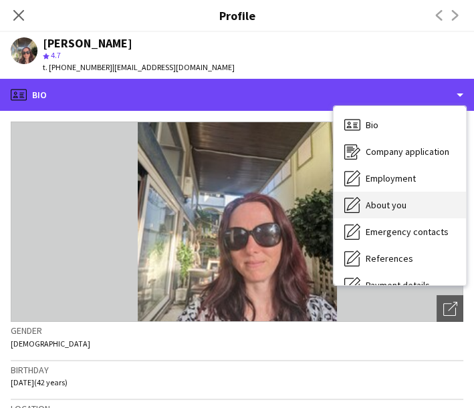
scroll to position [179, 0]
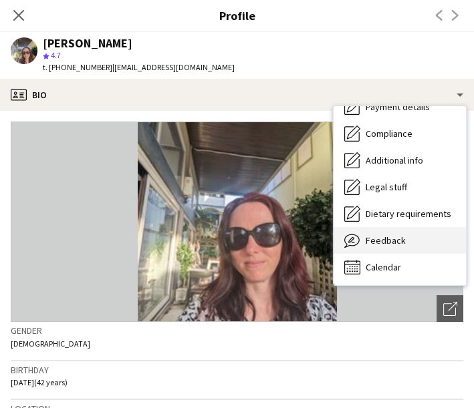
click at [385, 235] on span "Feedback" at bounding box center [386, 241] width 40 height 12
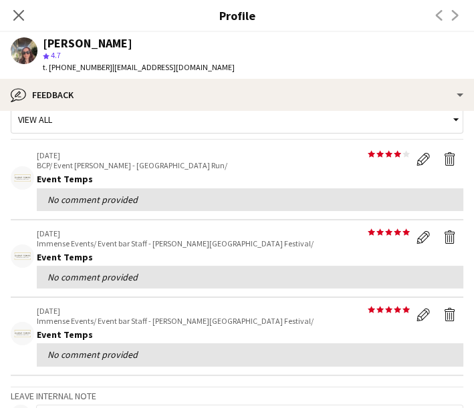
scroll to position [16, 0]
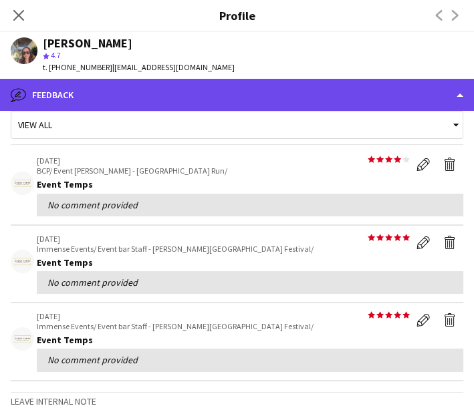
click at [202, 98] on div "bubble-pencil Feedback" at bounding box center [237, 95] width 474 height 32
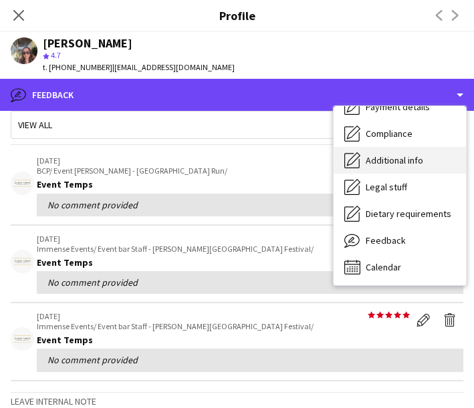
scroll to position [0, 0]
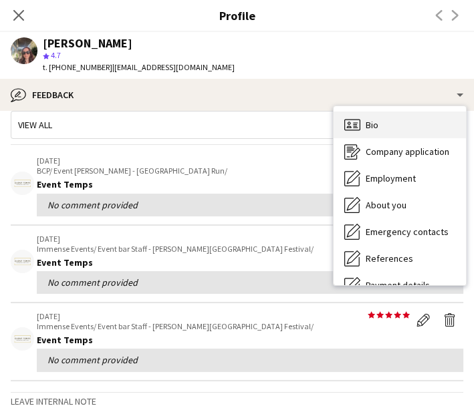
click at [399, 136] on div "Bio Bio" at bounding box center [400, 125] width 132 height 27
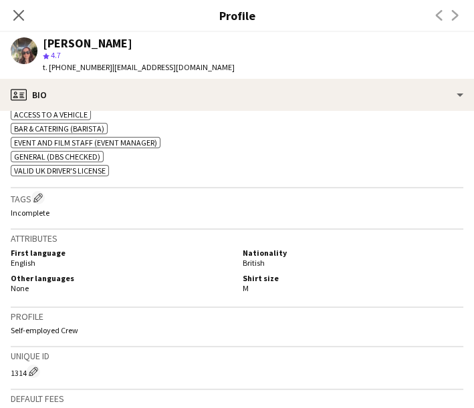
scroll to position [522, 0]
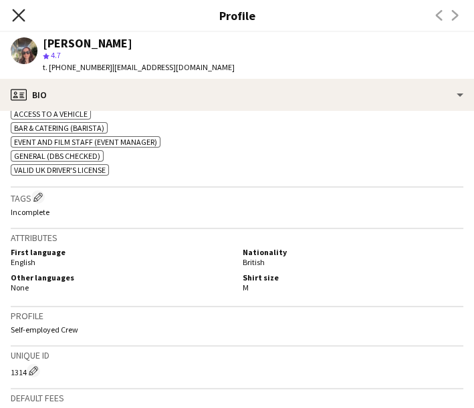
click at [13, 9] on icon "Close pop-in" at bounding box center [18, 15] width 13 height 13
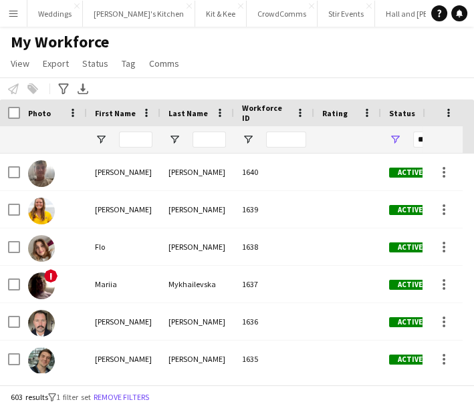
click at [22, 13] on button "Menu" at bounding box center [13, 13] width 27 height 27
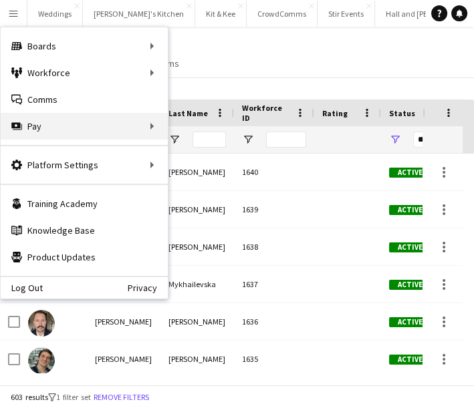
click at [130, 125] on div "Pay Pay" at bounding box center [84, 126] width 167 height 27
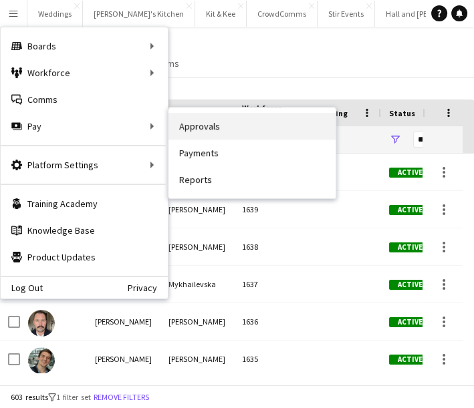
click at [187, 125] on link "Approvals" at bounding box center [251, 126] width 167 height 27
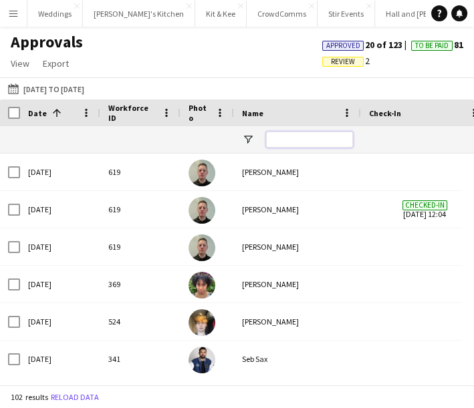
click at [317, 134] on input "Name Filter Input" at bounding box center [309, 140] width 87 height 16
click at [87, 90] on button "[DATE] to [DATE] [DATE] to [DATE]" at bounding box center [46, 89] width 82 height 16
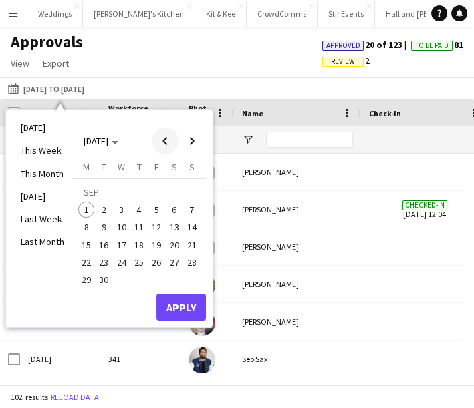
click at [158, 143] on span "Previous month" at bounding box center [165, 141] width 27 height 27
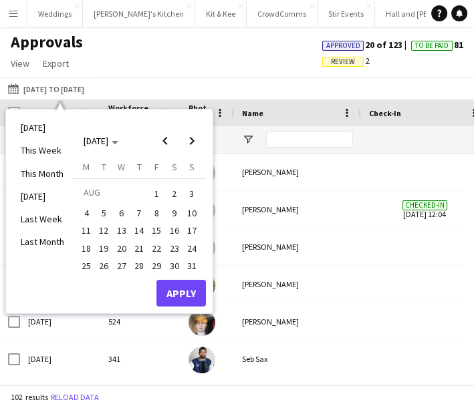
click at [150, 202] on button "1" at bounding box center [156, 194] width 17 height 21
click at [169, 137] on span "Previous month" at bounding box center [165, 141] width 27 height 27
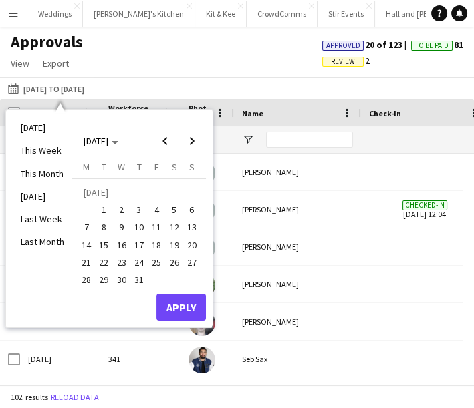
click at [107, 211] on span "1" at bounding box center [104, 210] width 16 height 16
click at [134, 283] on span "31" at bounding box center [139, 280] width 16 height 16
click at [102, 214] on span "1" at bounding box center [104, 210] width 16 height 16
click at [194, 312] on button "Apply" at bounding box center [180, 307] width 49 height 27
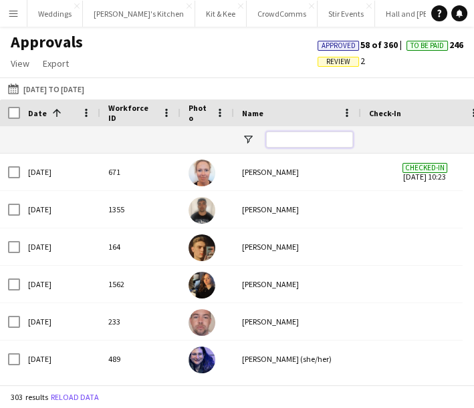
click at [298, 139] on input "Name Filter Input" at bounding box center [309, 140] width 87 height 16
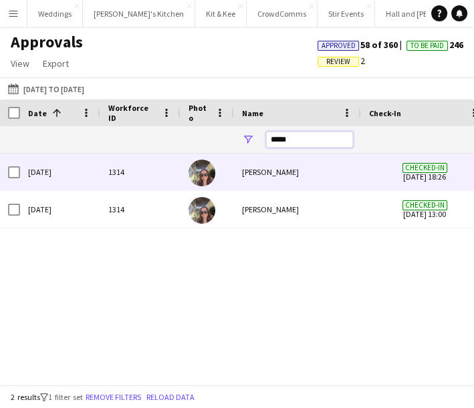
type input "*****"
click at [244, 174] on div "[PERSON_NAME]" at bounding box center [297, 172] width 127 height 37
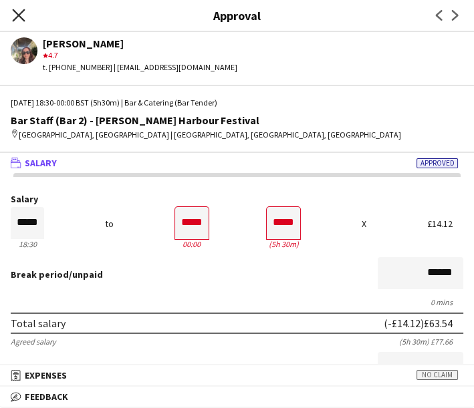
click at [23, 17] on icon "Close pop-in" at bounding box center [18, 15] width 13 height 13
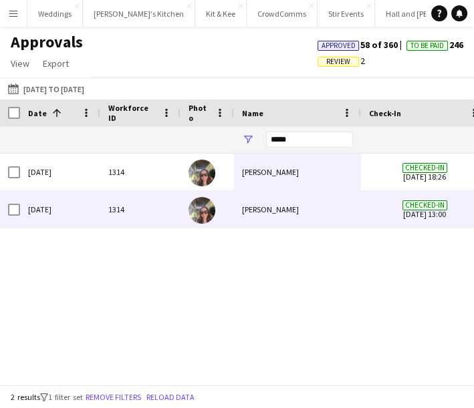
click at [252, 217] on div "[PERSON_NAME]" at bounding box center [297, 209] width 127 height 37
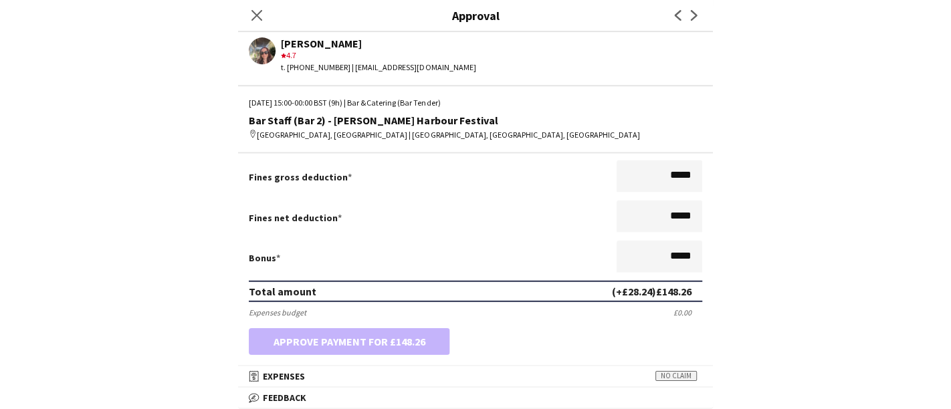
scroll to position [477, 0]
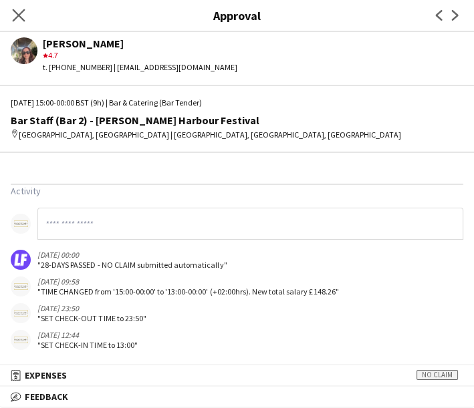
click at [13, 22] on app-icon "Close pop-in" at bounding box center [18, 15] width 19 height 19
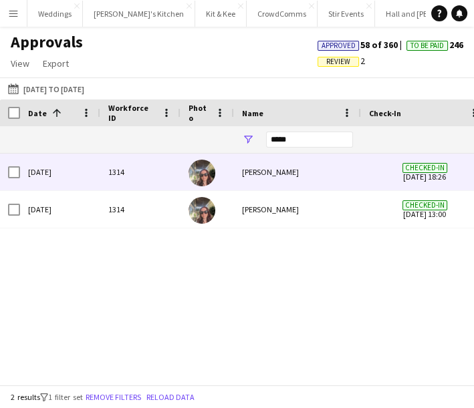
click at [182, 167] on div at bounding box center [207, 172] width 53 height 37
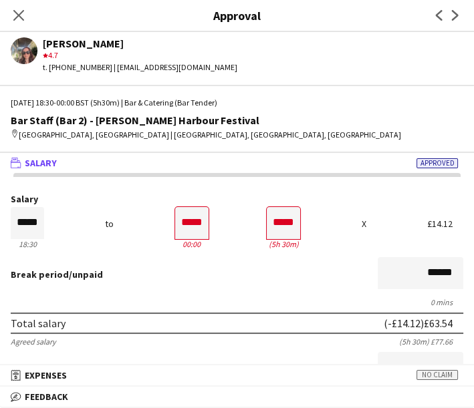
click at [31, 57] on app-user-avatar at bounding box center [24, 50] width 27 height 27
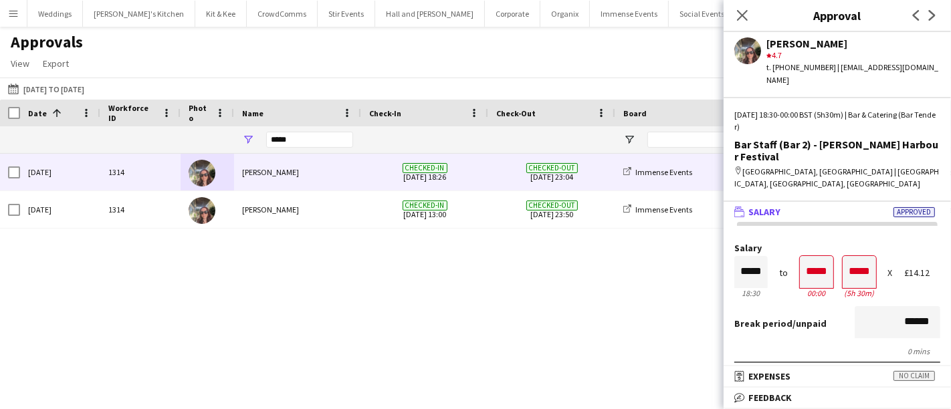
click at [146, 36] on div "Approvals View Customise view Customise filters Reset Filters Reset View Reset …" at bounding box center [475, 54] width 951 height 45
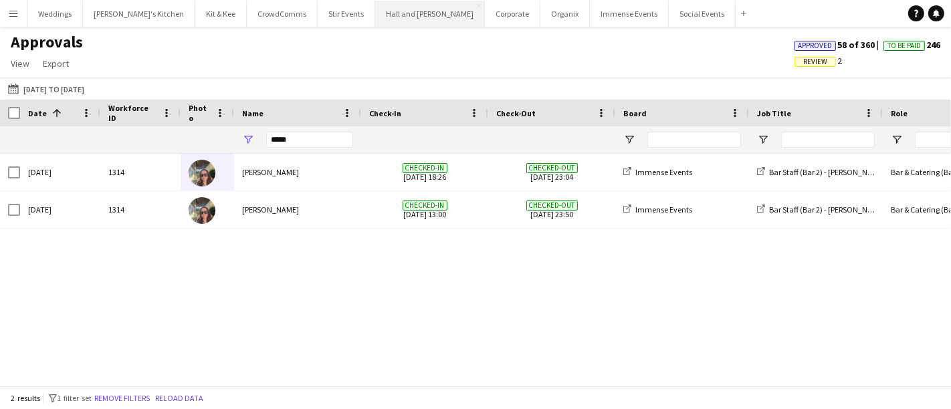
click at [383, 11] on button "Hall and [PERSON_NAME] Close" at bounding box center [430, 14] width 110 height 26
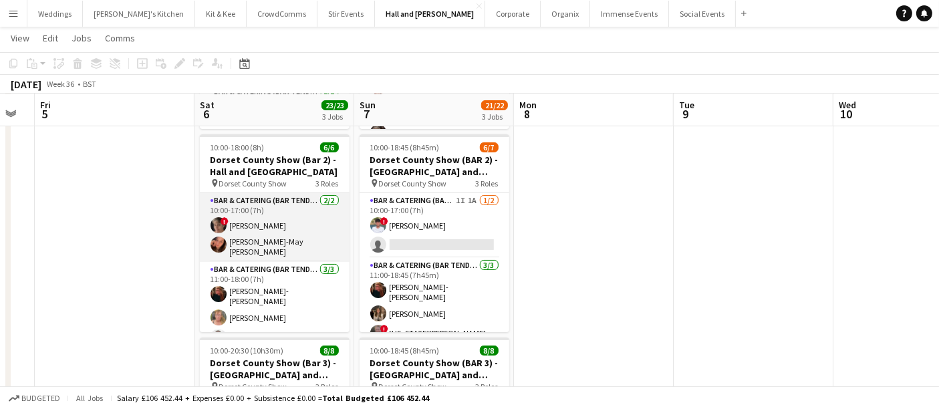
click at [267, 231] on app-card-role "Bar & Catering (Bar Tender) [DATE] 10:00-17:00 (7h) ! [PERSON_NAME] [PERSON_NAM…" at bounding box center [275, 227] width 150 height 69
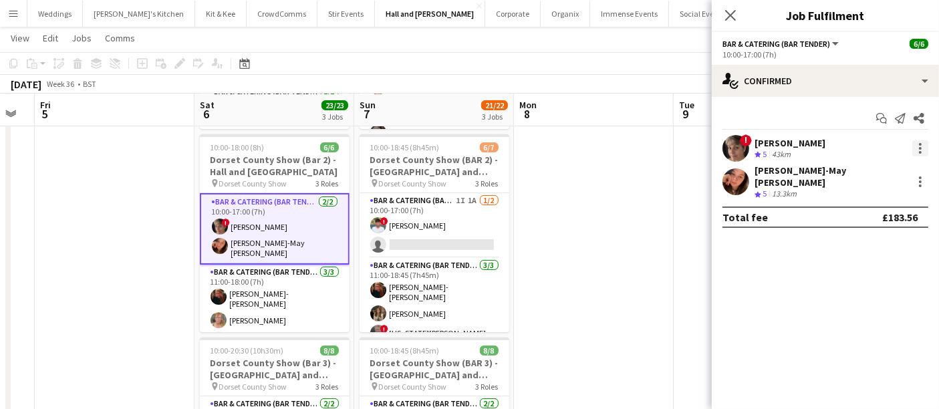
click at [473, 148] on div at bounding box center [920, 148] width 3 height 3
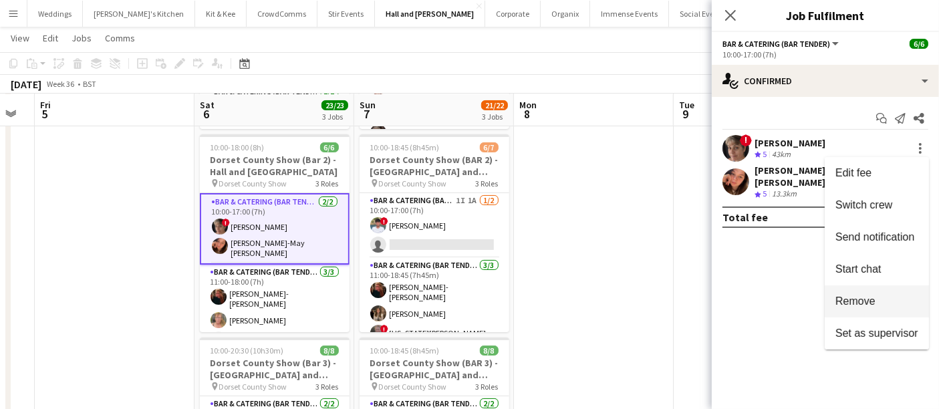
click at [473, 296] on span "Remove" at bounding box center [856, 300] width 40 height 11
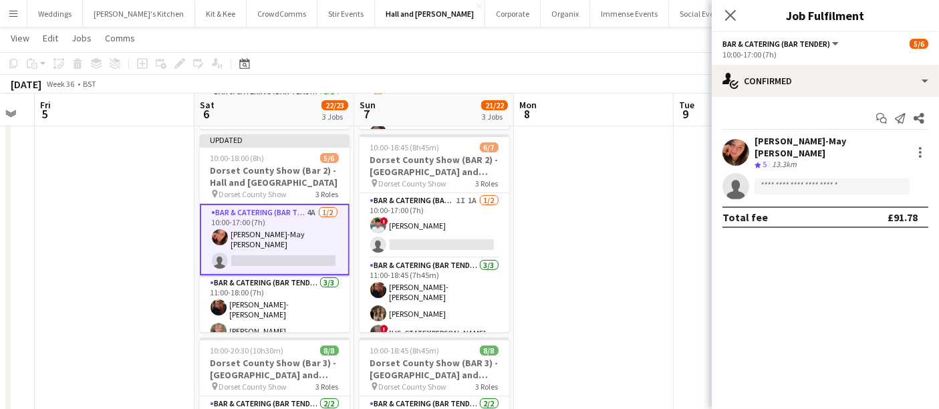
click at [473, 267] on app-date-cell at bounding box center [594, 244] width 160 height 636
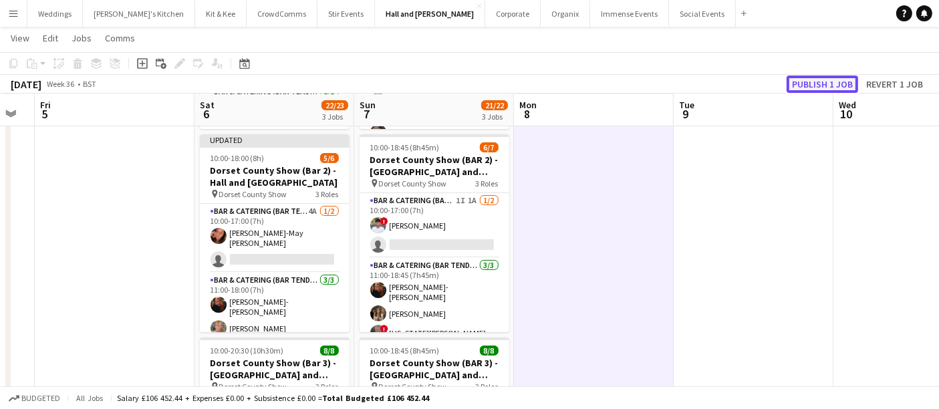
click at [473, 77] on button "Publish 1 job" at bounding box center [823, 84] width 72 height 17
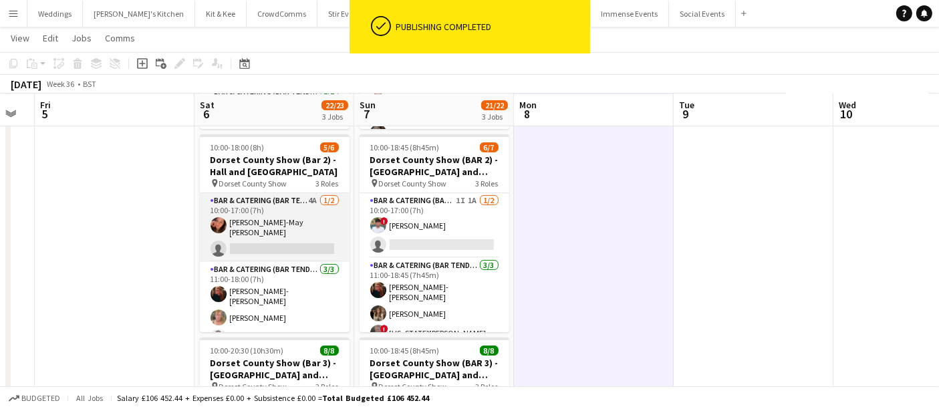
click at [278, 245] on app-card-role "Bar & Catering (Bar Tender) 4A [DATE] 10:00-17:00 (7h) [PERSON_NAME]-May [PERSO…" at bounding box center [275, 227] width 150 height 69
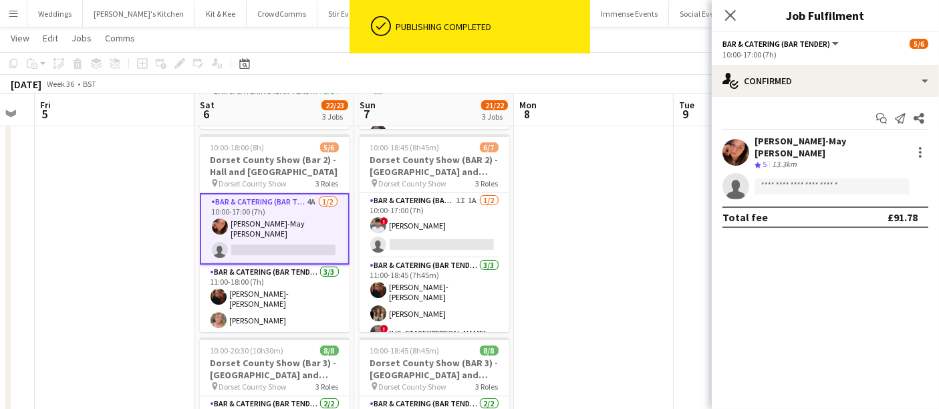
click at [473, 98] on div "Start chat Send notification Share [PERSON_NAME]-May [PERSON_NAME] Crew rating …" at bounding box center [825, 168] width 227 height 142
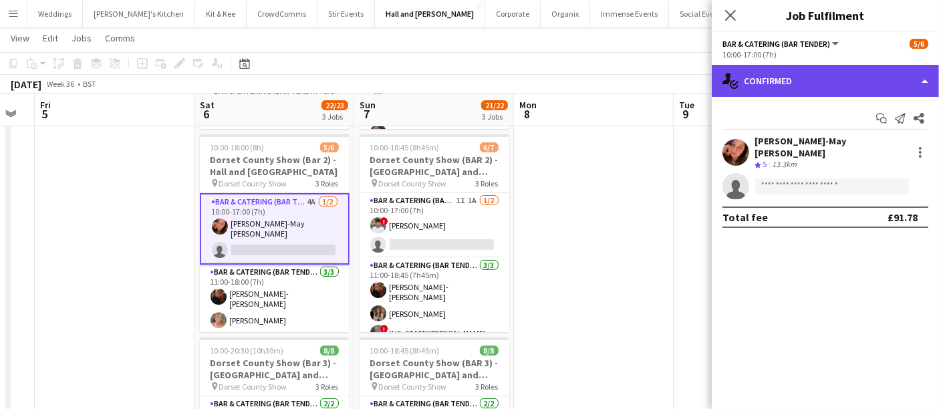
click at [473, 81] on div "single-neutral-actions-check-2 Confirmed" at bounding box center [825, 81] width 227 height 32
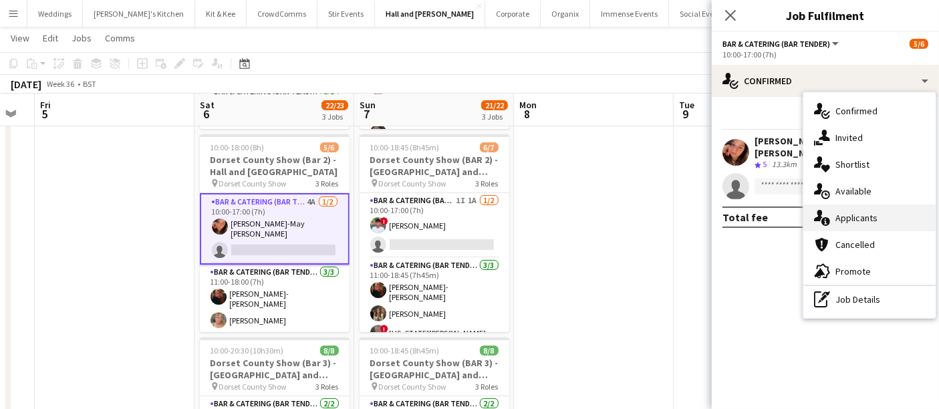
click at [473, 224] on div "single-neutral-actions-information Applicants" at bounding box center [870, 218] width 132 height 27
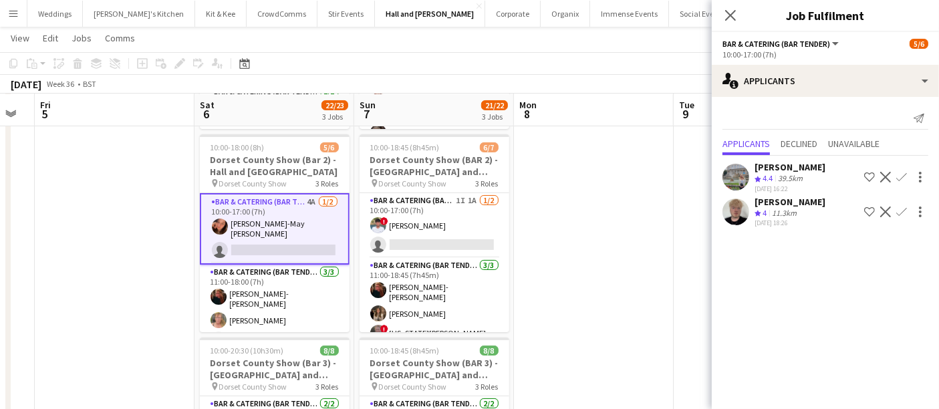
click at [473, 211] on app-user-avatar at bounding box center [736, 212] width 27 height 27
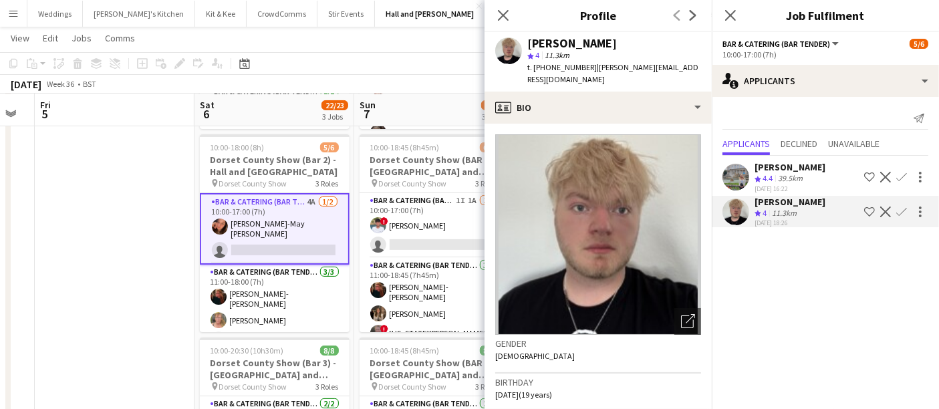
click at [74, 235] on app-date-cell at bounding box center [115, 244] width 160 height 636
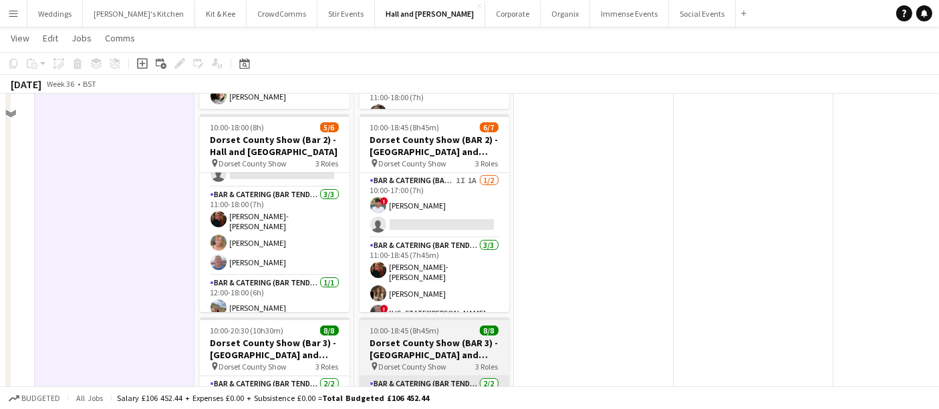
scroll to position [137, 0]
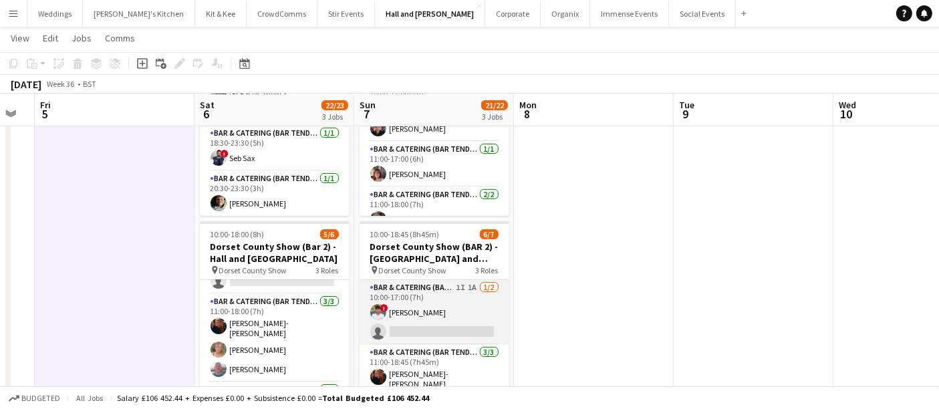
click at [464, 308] on app-card-role "Bar & Catering (Bar Tender) 1I 1A [DATE] 10:00-17:00 (7h) ! [PERSON_NAME] singl…" at bounding box center [435, 312] width 150 height 65
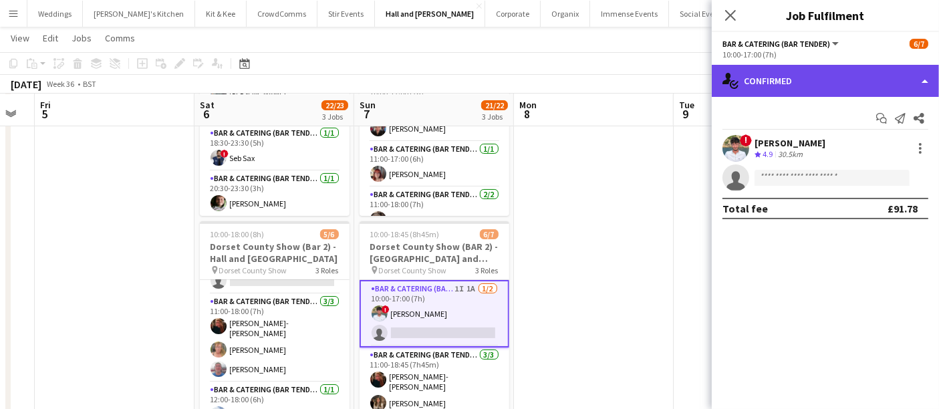
click at [473, 68] on div "single-neutral-actions-check-2 Confirmed" at bounding box center [825, 81] width 227 height 32
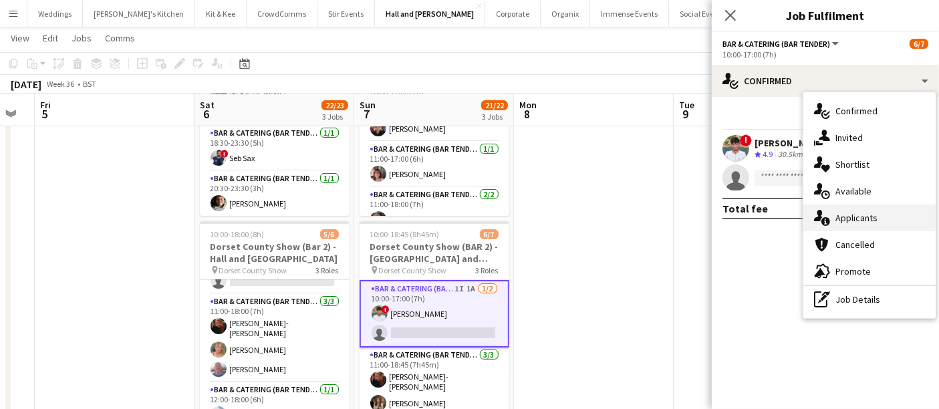
click at [473, 219] on div "single-neutral-actions-information Applicants" at bounding box center [870, 218] width 132 height 27
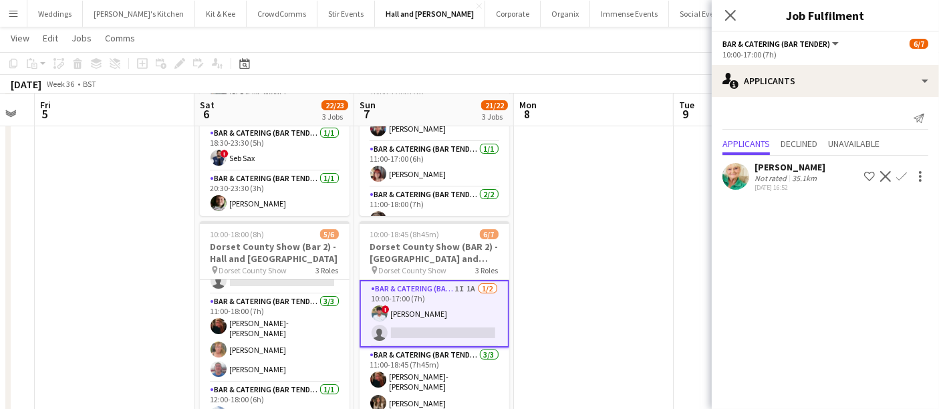
click at [473, 251] on app-date-cell at bounding box center [594, 331] width 160 height 636
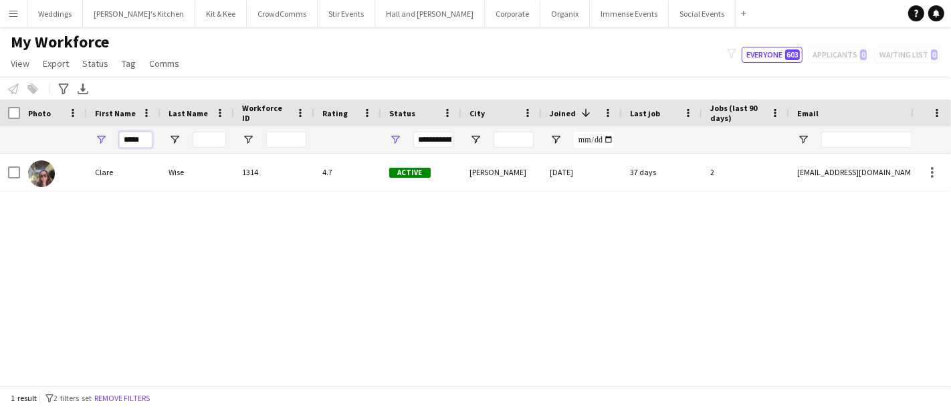
drag, startPoint x: 141, startPoint y: 138, endPoint x: 83, endPoint y: 144, distance: 58.5
click at [83, 144] on div "*****" at bounding box center [724, 139] width 1449 height 27
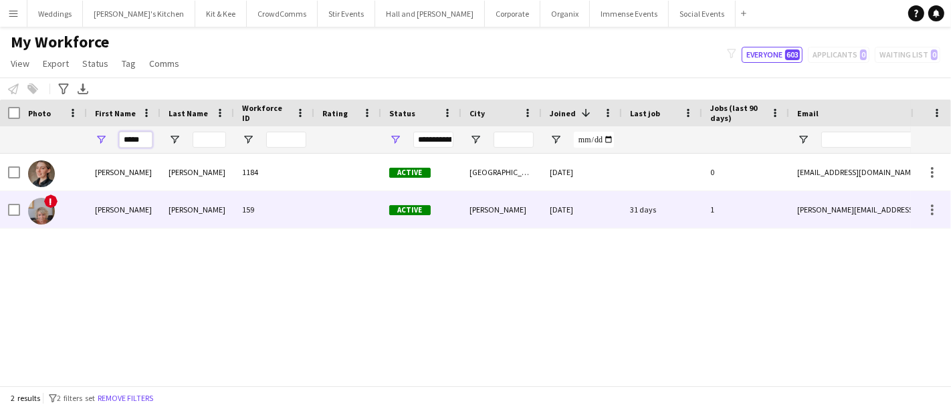
type input "*****"
click at [223, 215] on div "COE" at bounding box center [197, 209] width 74 height 37
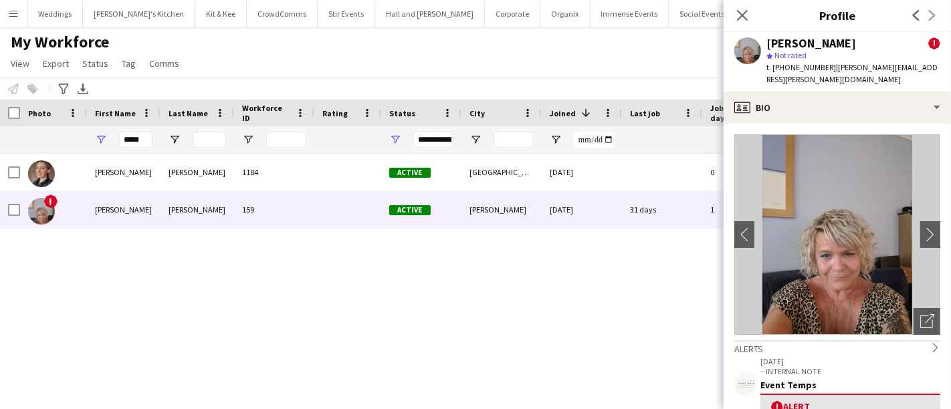
scroll to position [72, 0]
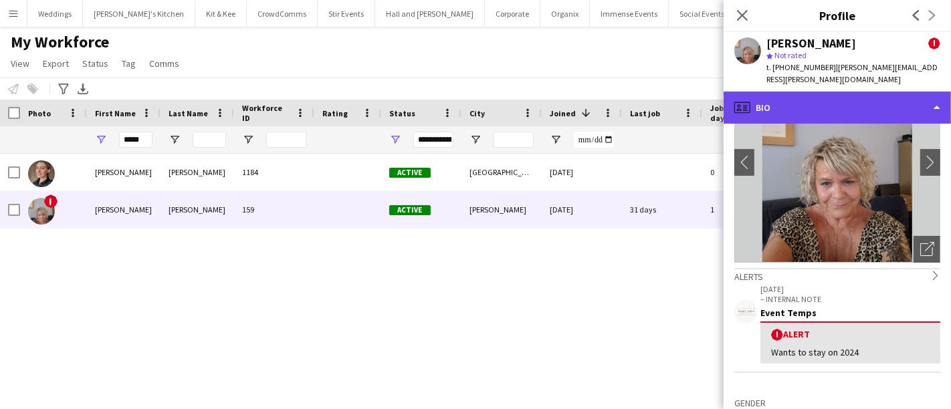
click at [833, 92] on div "profile Bio" at bounding box center [836, 108] width 227 height 32
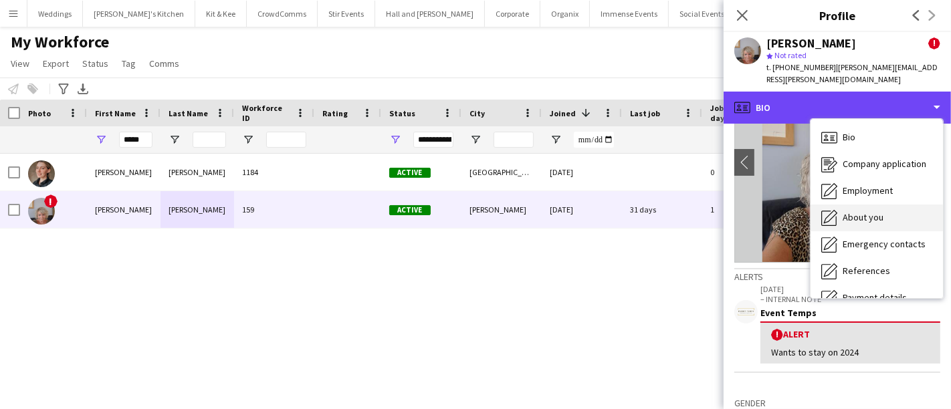
scroll to position [179, 0]
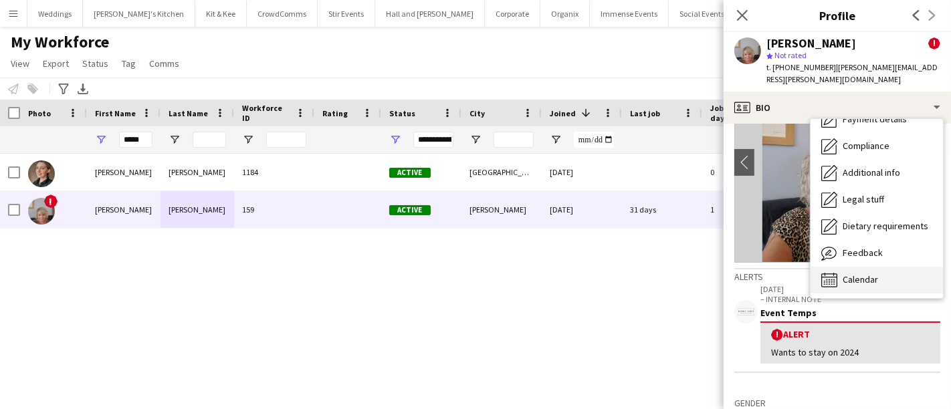
click at [854, 279] on div "Calendar Calendar" at bounding box center [876, 280] width 132 height 27
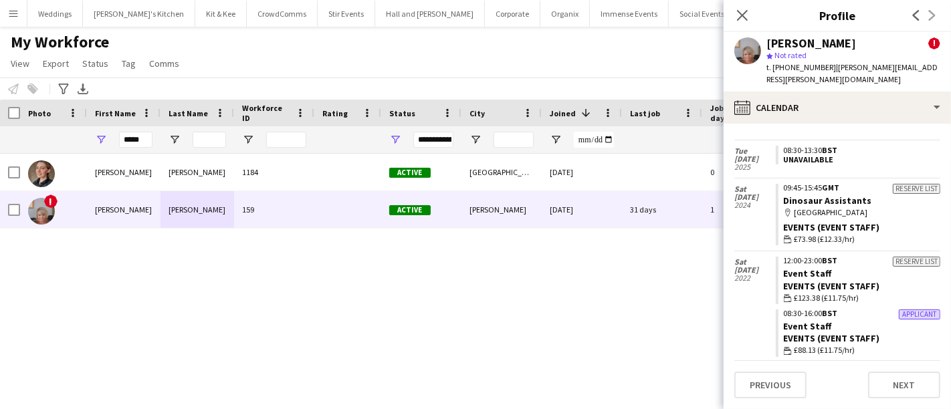
scroll to position [13, 0]
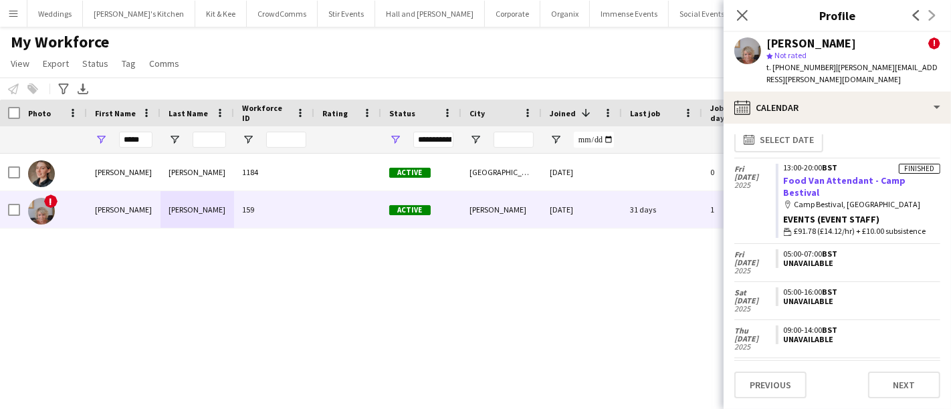
click at [818, 174] on link "Food Van Attendant - Camp Bestival" at bounding box center [845, 186] width 122 height 24
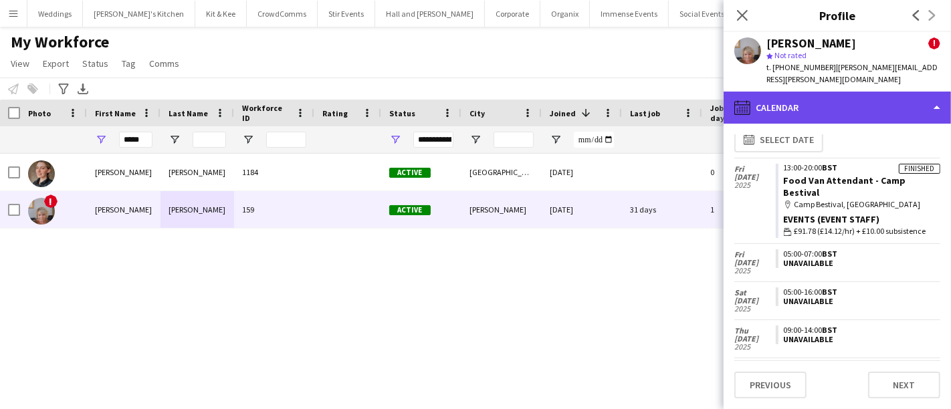
click at [800, 92] on div "calendar-full Calendar" at bounding box center [836, 108] width 227 height 32
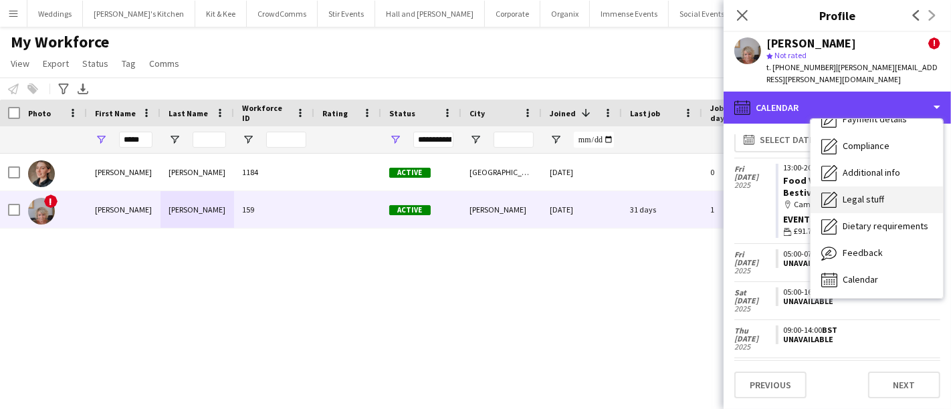
scroll to position [0, 0]
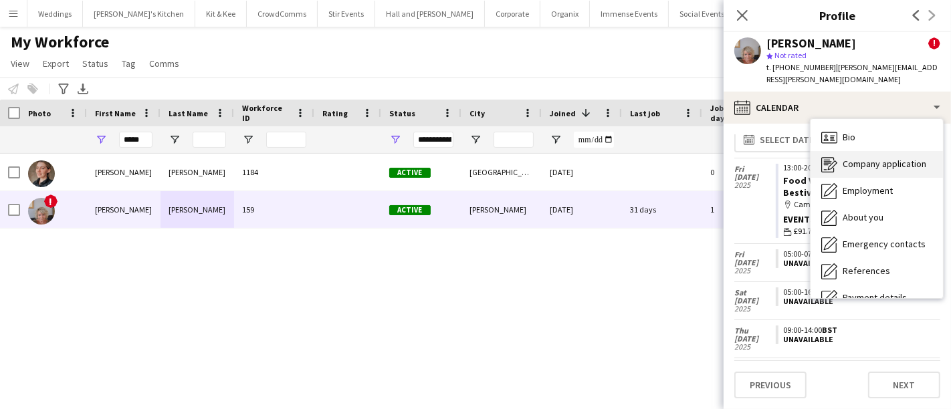
click at [882, 151] on div "Company application Company application" at bounding box center [876, 164] width 132 height 27
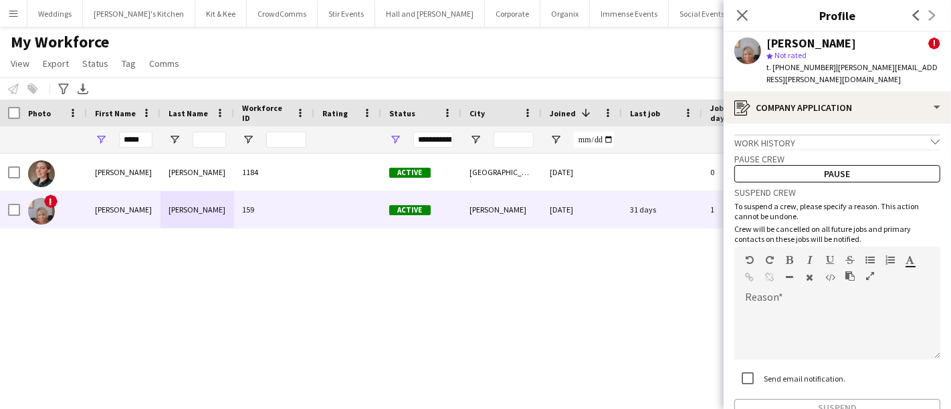
scroll to position [68, 0]
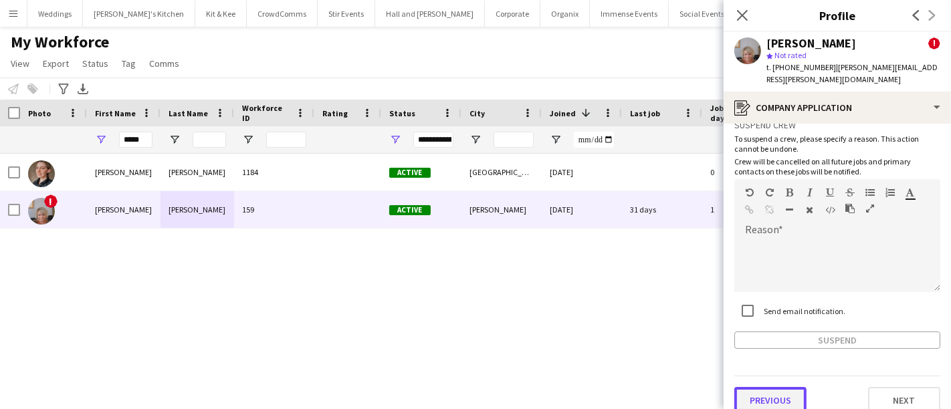
click at [763, 387] on button "Previous" at bounding box center [770, 400] width 72 height 27
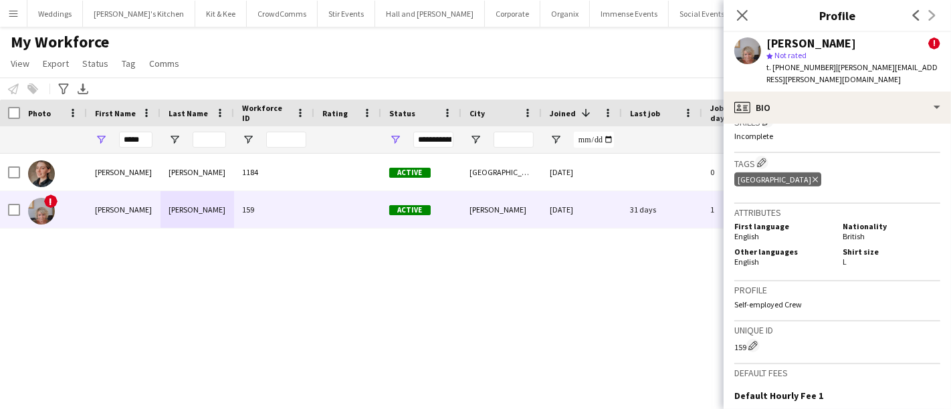
scroll to position [685, 0]
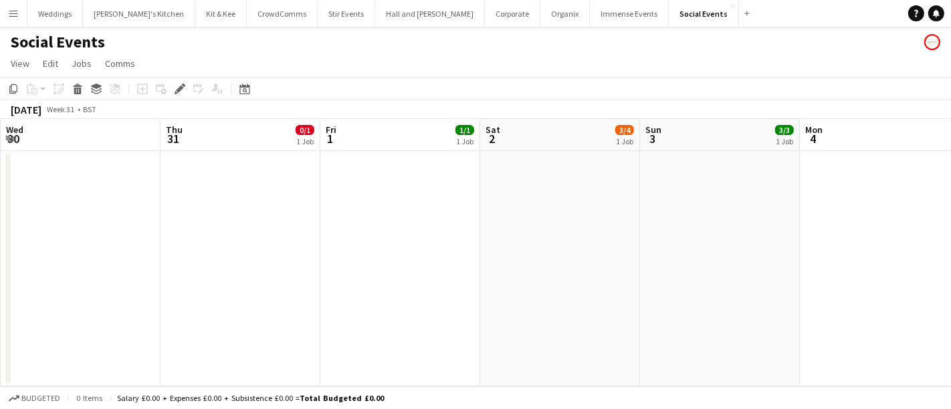
scroll to position [0, 459]
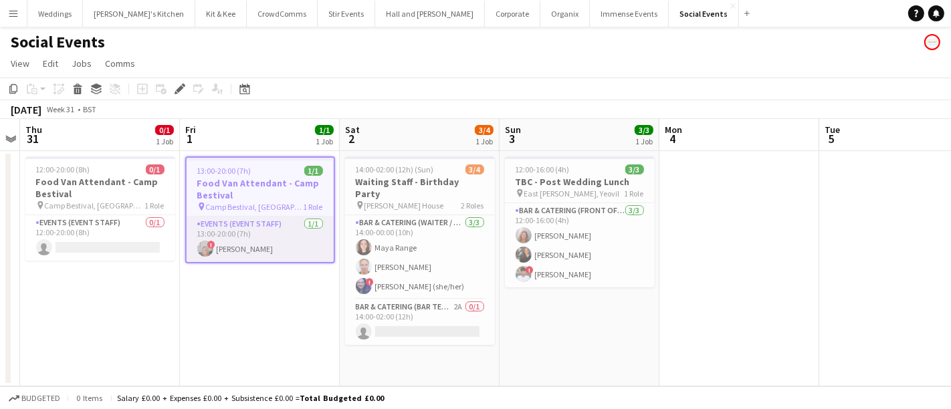
click at [275, 225] on app-card-role "Events (Event Staff) 1/1 13:00-20:00 (7h) ! MARIE COE" at bounding box center [260, 239] width 147 height 45
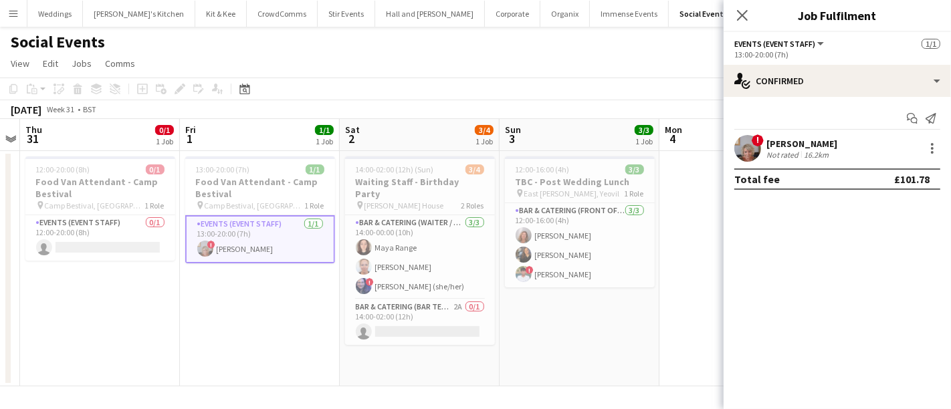
click at [9, 11] on app-icon "Menu" at bounding box center [13, 13] width 11 height 11
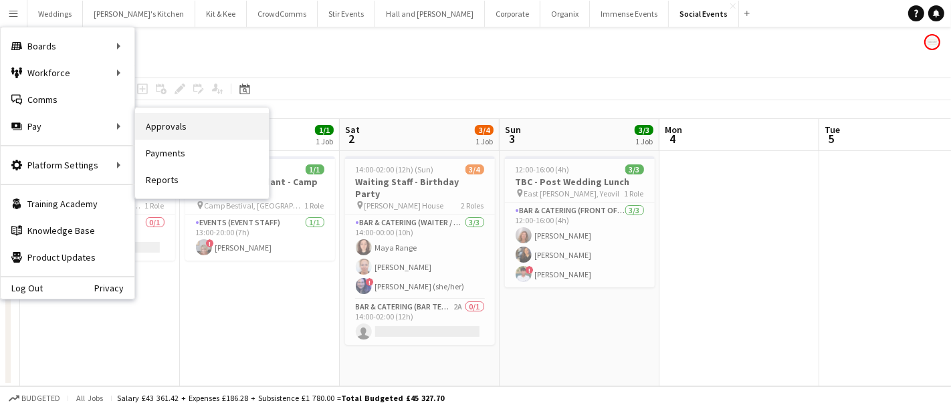
click at [189, 121] on link "Approvals" at bounding box center [202, 126] width 134 height 27
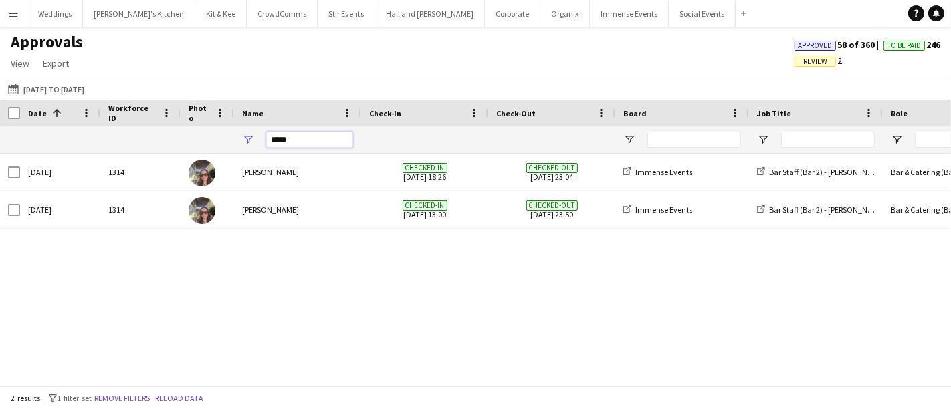
drag, startPoint x: 269, startPoint y: 140, endPoint x: 247, endPoint y: 147, distance: 23.1
click at [247, 147] on div "*****" at bounding box center [297, 139] width 127 height 27
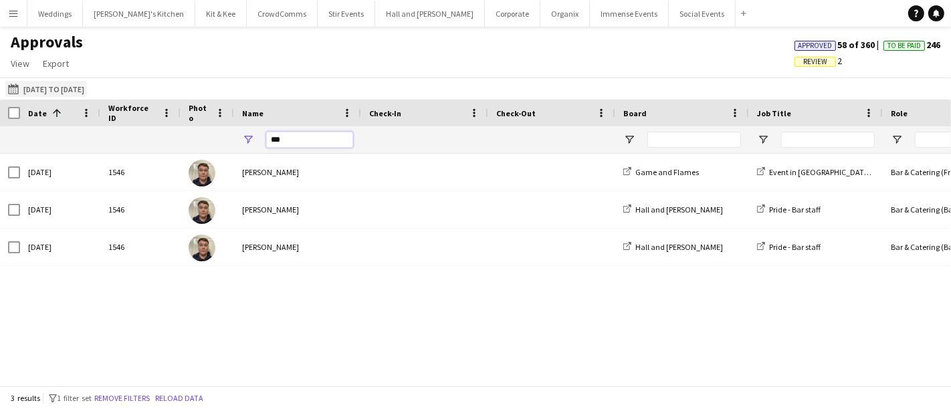
type input "***"
click at [57, 91] on button "31-07-2025 to 01-07-2025 31-07-2025 to 01-07-2025" at bounding box center [46, 89] width 82 height 16
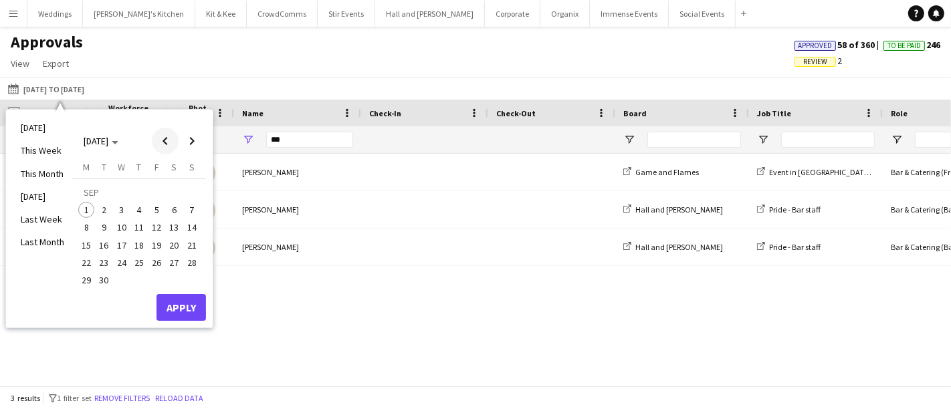
click at [173, 141] on span "Previous month" at bounding box center [165, 141] width 27 height 27
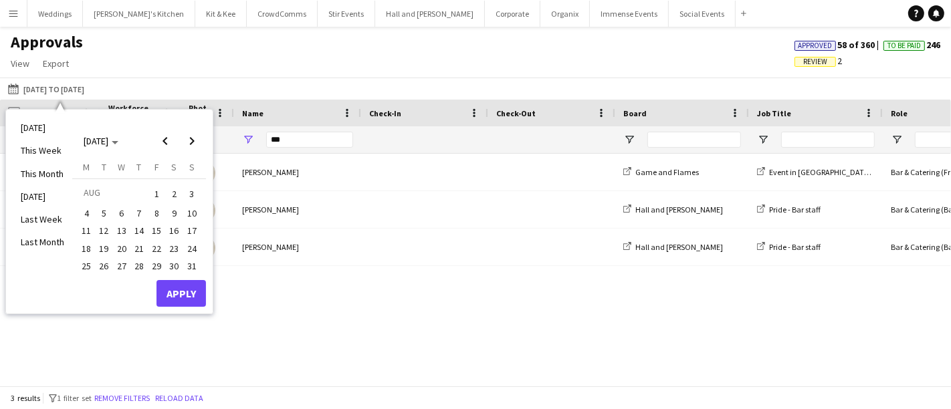
click at [162, 189] on span "1" at bounding box center [156, 194] width 16 height 19
click at [180, 195] on span "2" at bounding box center [174, 194] width 16 height 19
click at [178, 291] on button "Apply" at bounding box center [180, 293] width 49 height 27
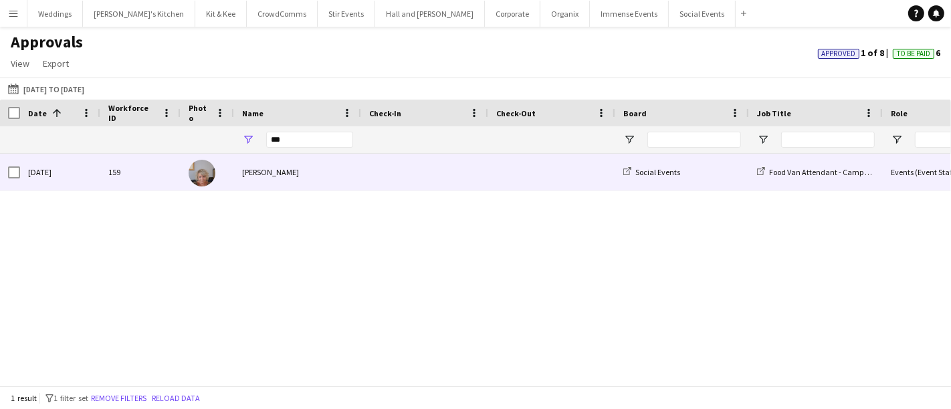
click at [292, 181] on div "MARIE COE" at bounding box center [297, 172] width 127 height 37
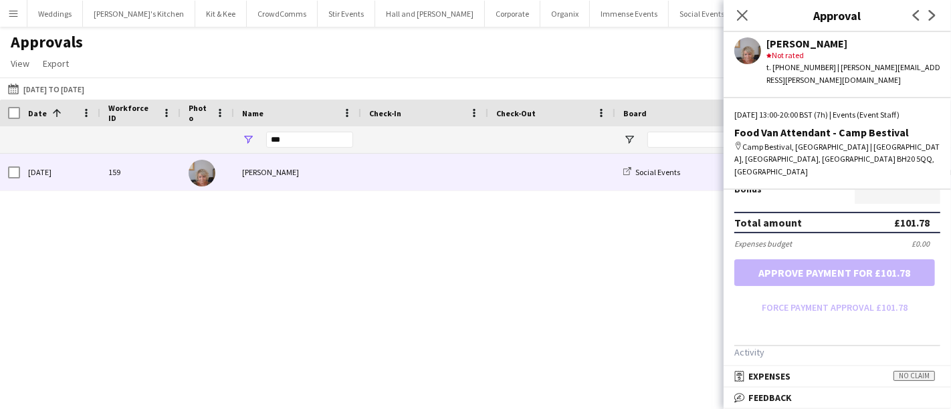
scroll to position [418, 0]
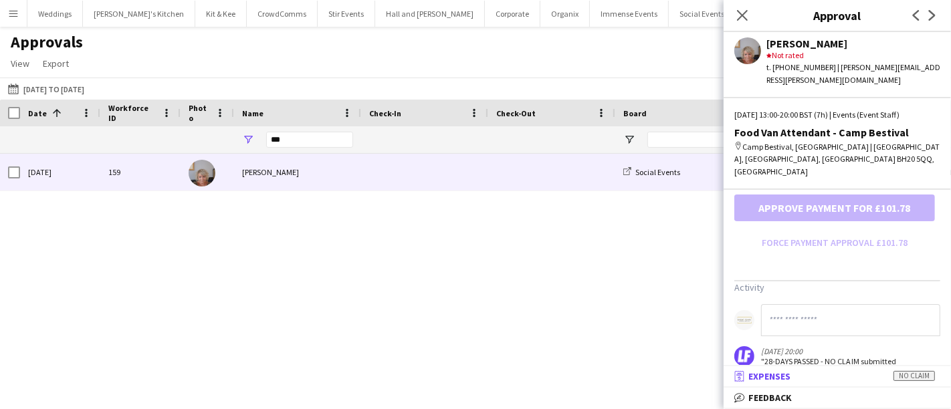
click at [811, 384] on mat-expansion-panel-header "receipt Expenses No claim" at bounding box center [836, 376] width 227 height 20
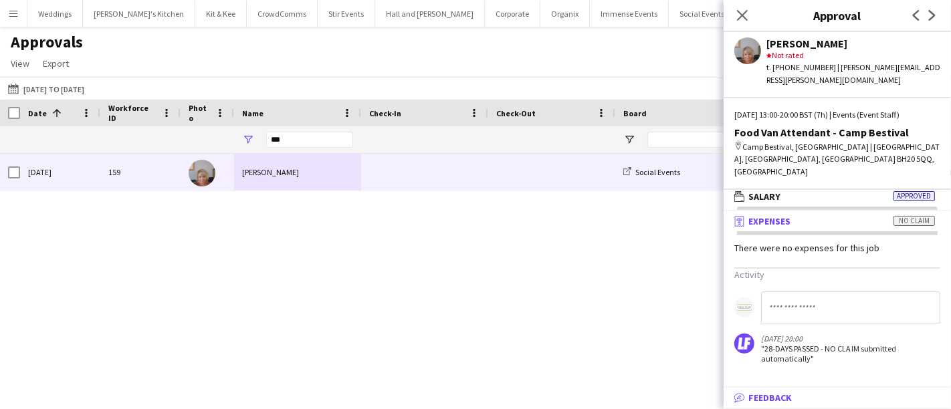
click at [771, 399] on span "Feedback" at bounding box center [769, 398] width 43 height 12
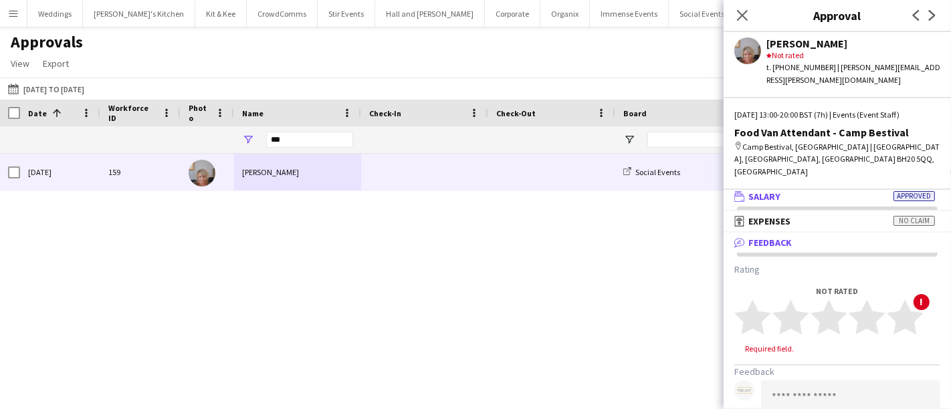
click at [792, 187] on mat-expansion-panel-header "wallet Salary Approved" at bounding box center [836, 197] width 227 height 20
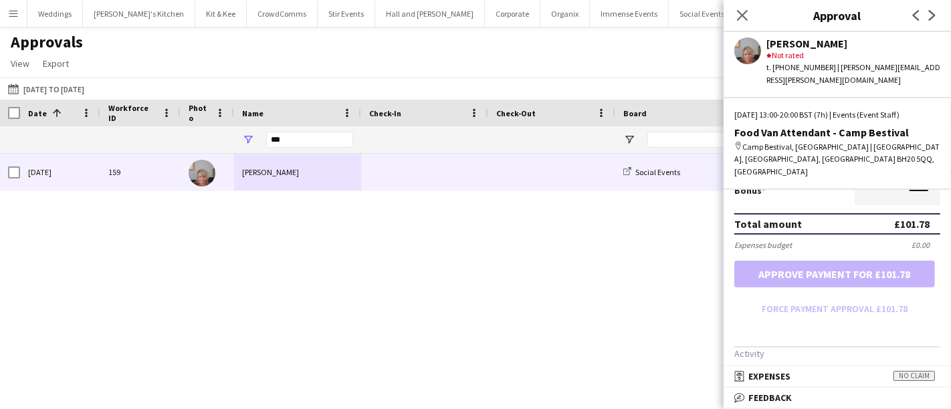
scroll to position [418, 0]
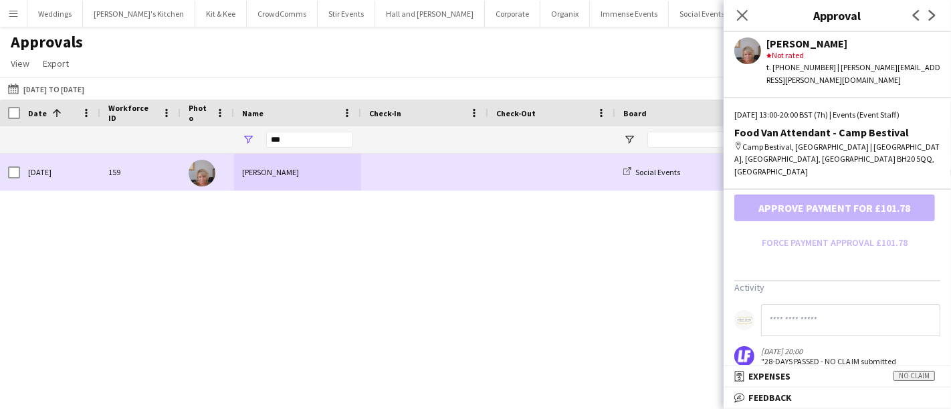
click at [207, 174] on img at bounding box center [202, 173] width 27 height 27
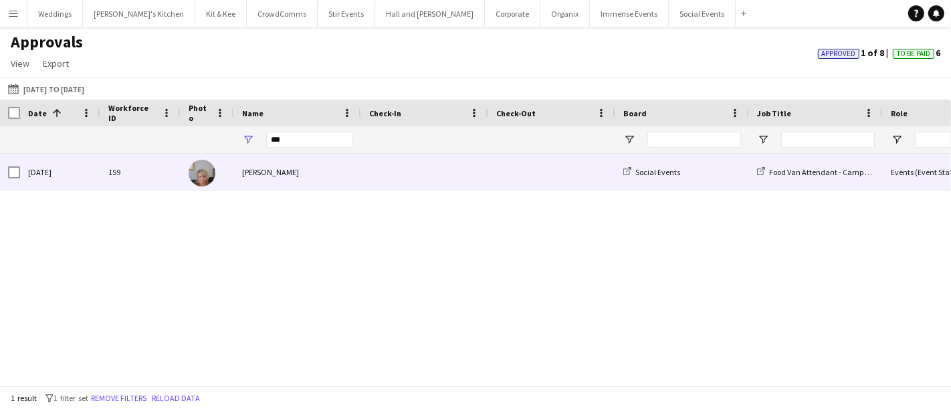
click at [207, 174] on img at bounding box center [202, 173] width 27 height 27
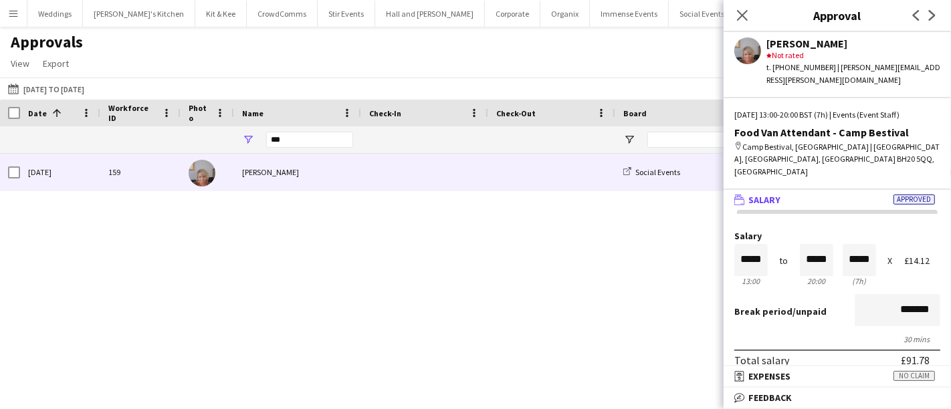
click at [746, 43] on app-user-avatar at bounding box center [747, 50] width 27 height 27
